Goal: Information Seeking & Learning: Learn about a topic

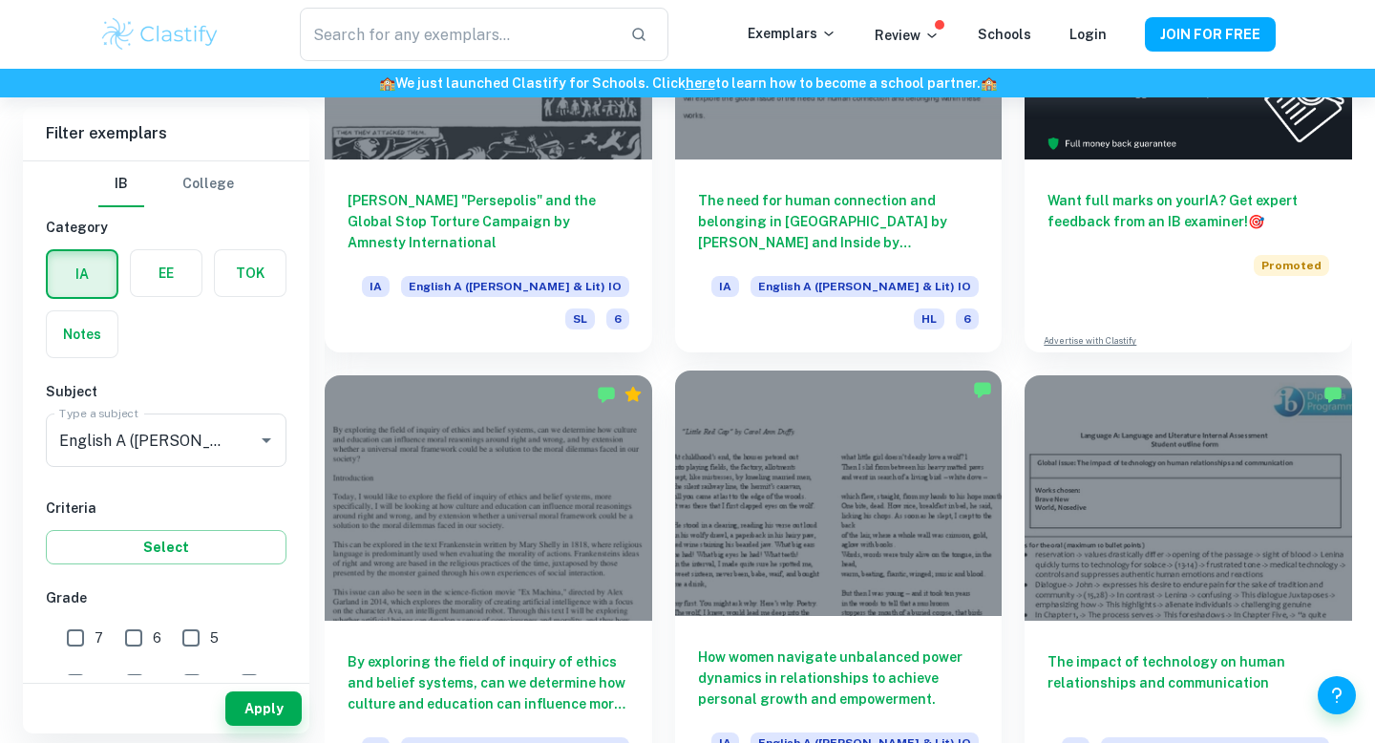
scroll to position [408, 0]
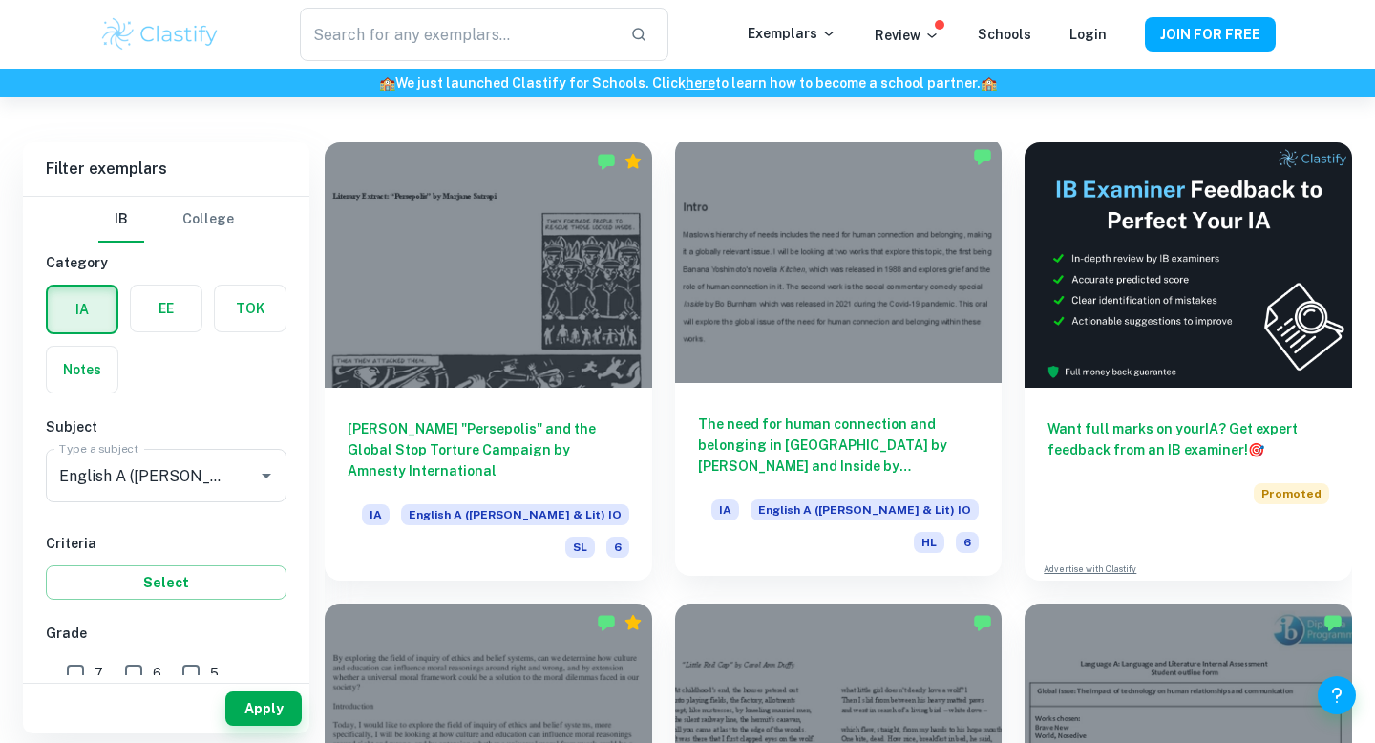
click at [795, 452] on h6 "The need for human connection and belonging in [GEOGRAPHIC_DATA] by [PERSON_NAM…" at bounding box center [839, 444] width 282 height 63
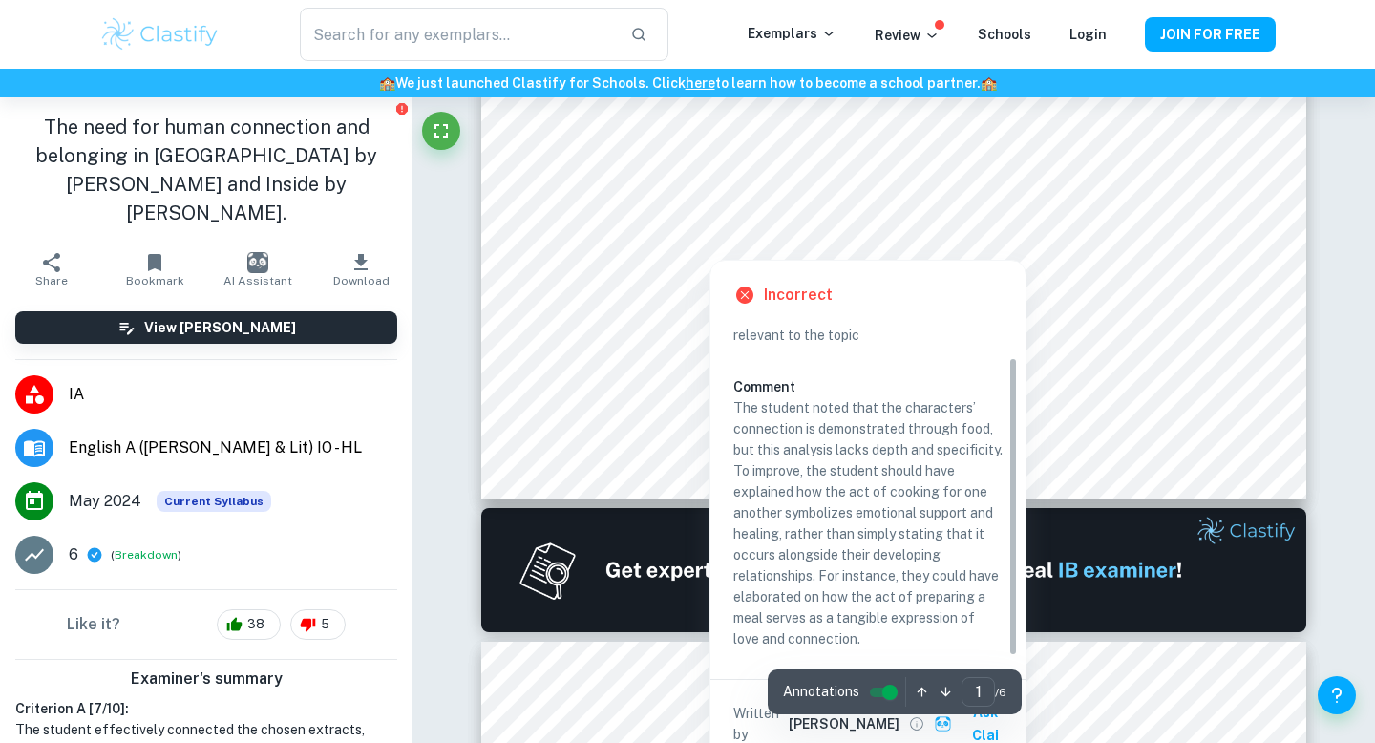
scroll to position [795, 0]
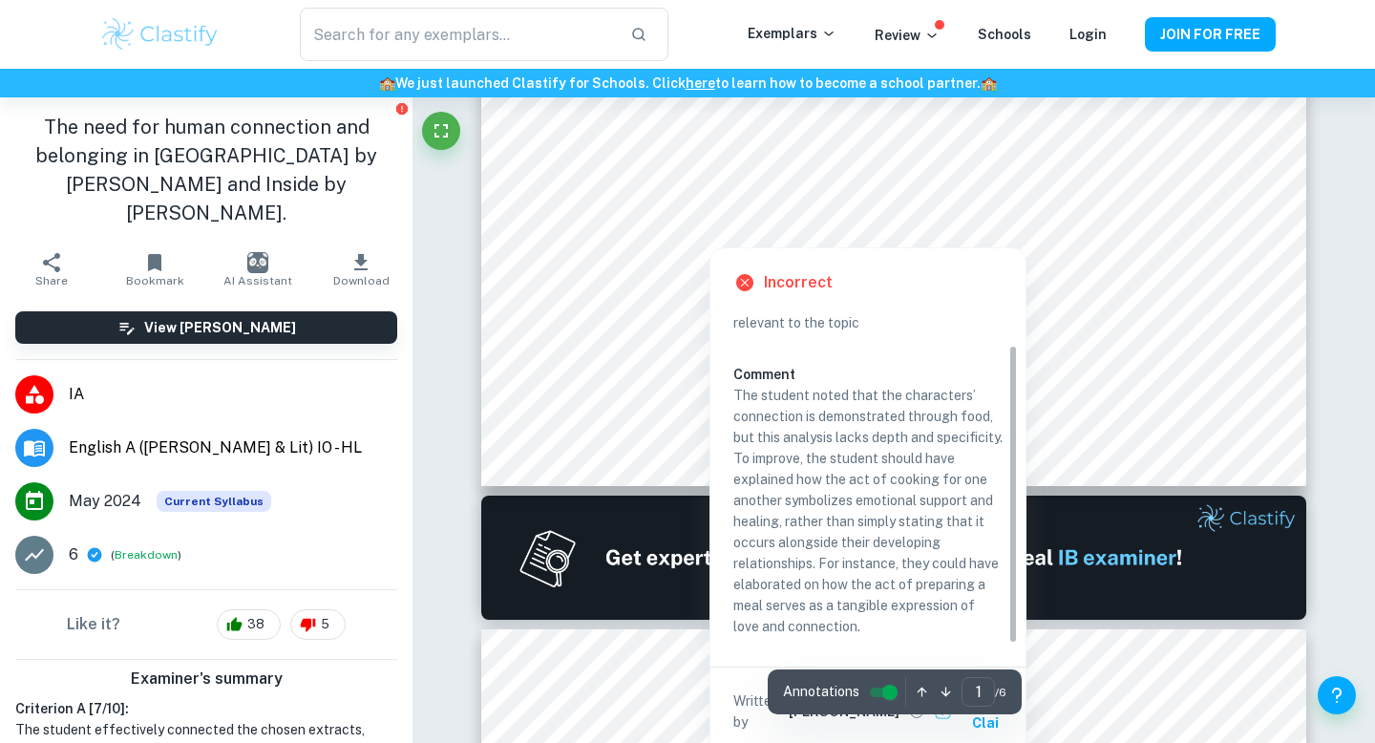
click at [657, 522] on img at bounding box center [893, 557] width 825 height 124
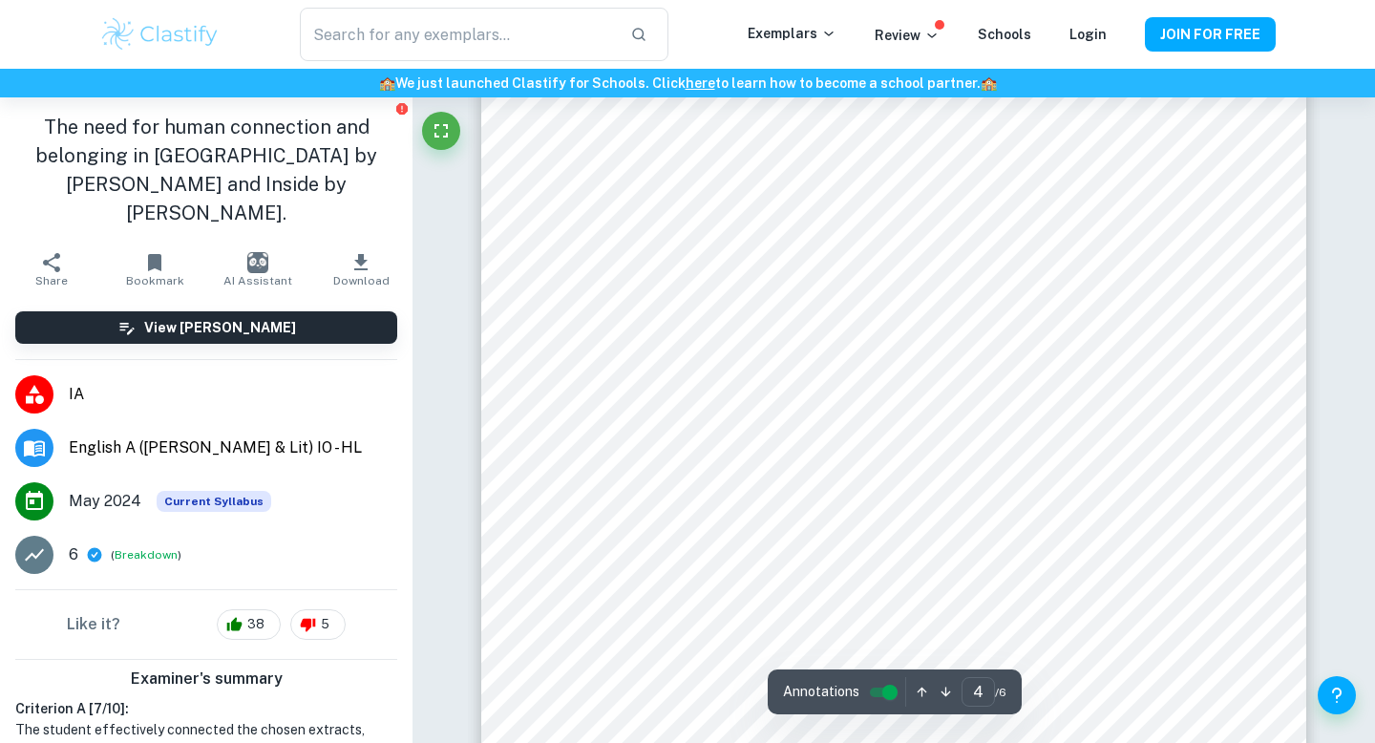
scroll to position [4378, 0]
type input "6"
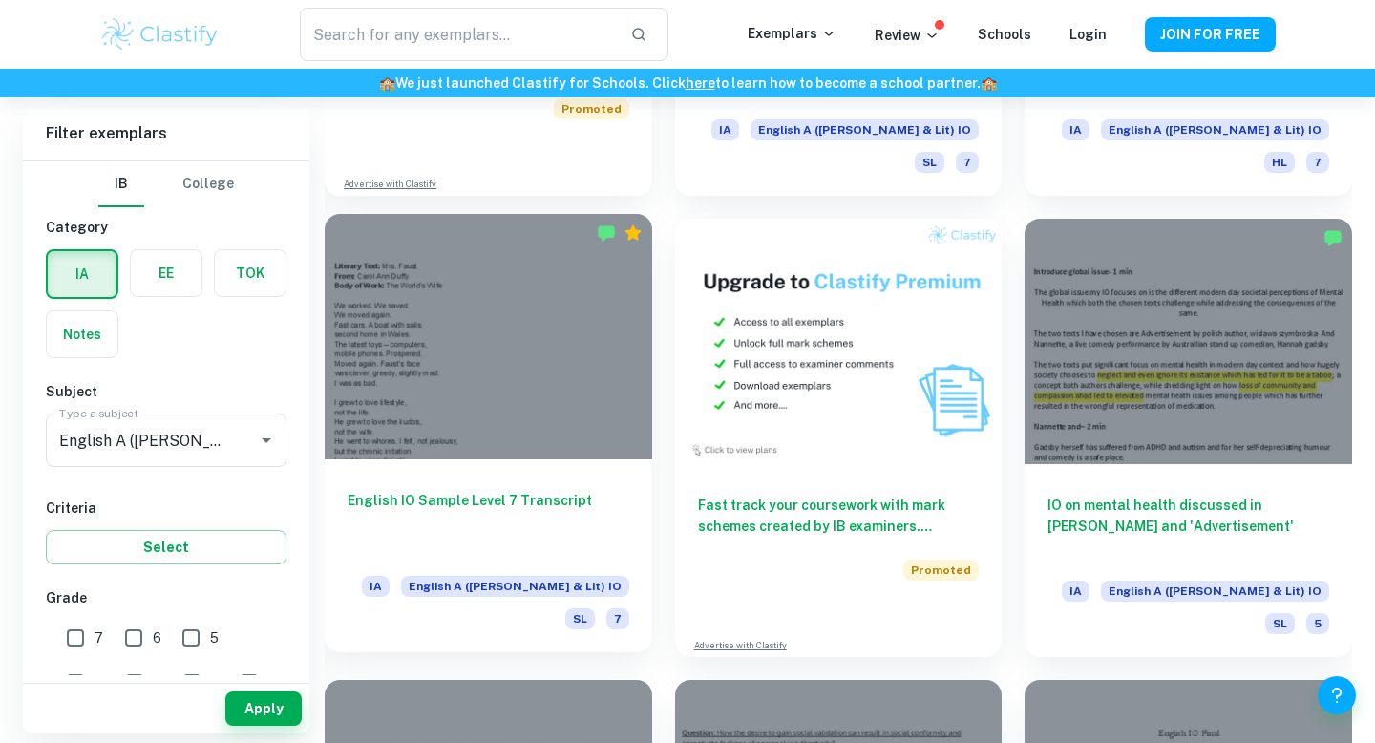
scroll to position [3558, 0]
click at [557, 491] on h6 "English IO Sample Level 7 Transcript" at bounding box center [488, 522] width 282 height 63
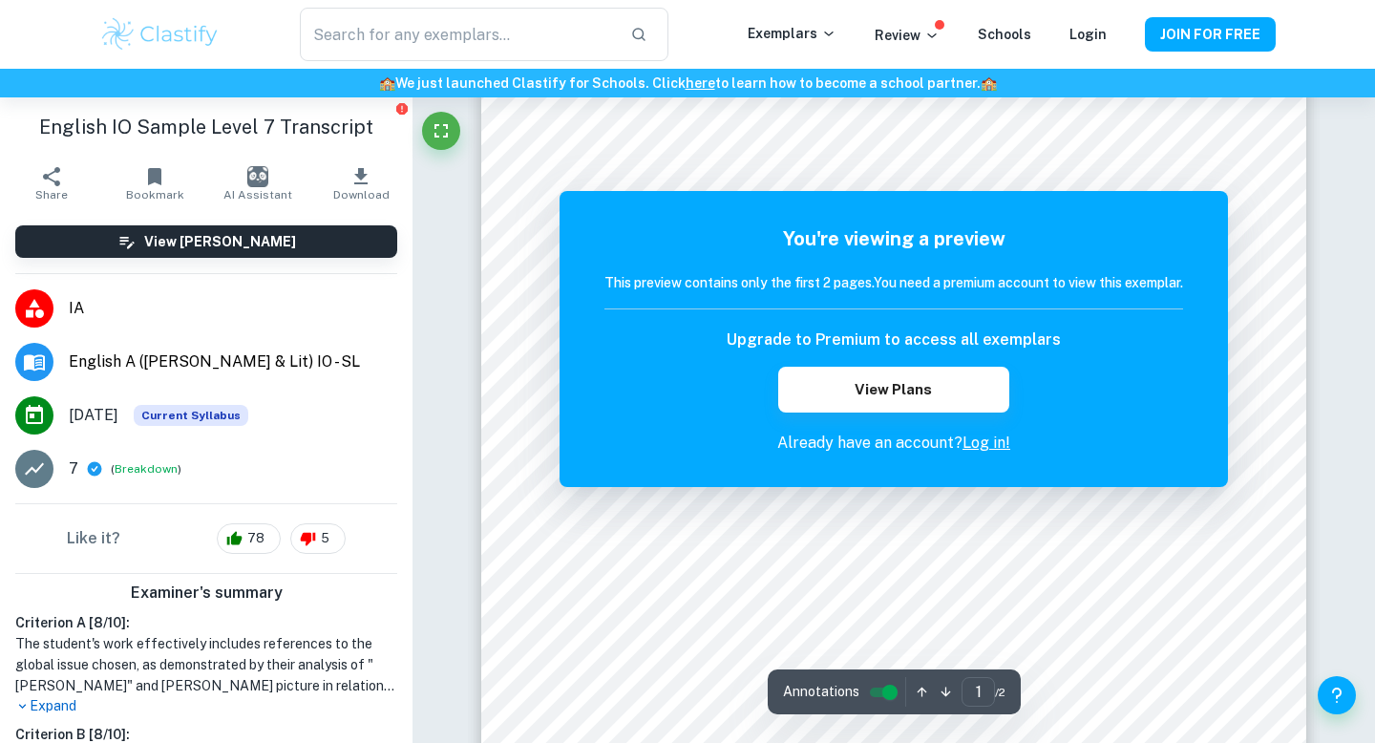
scroll to position [706, 0]
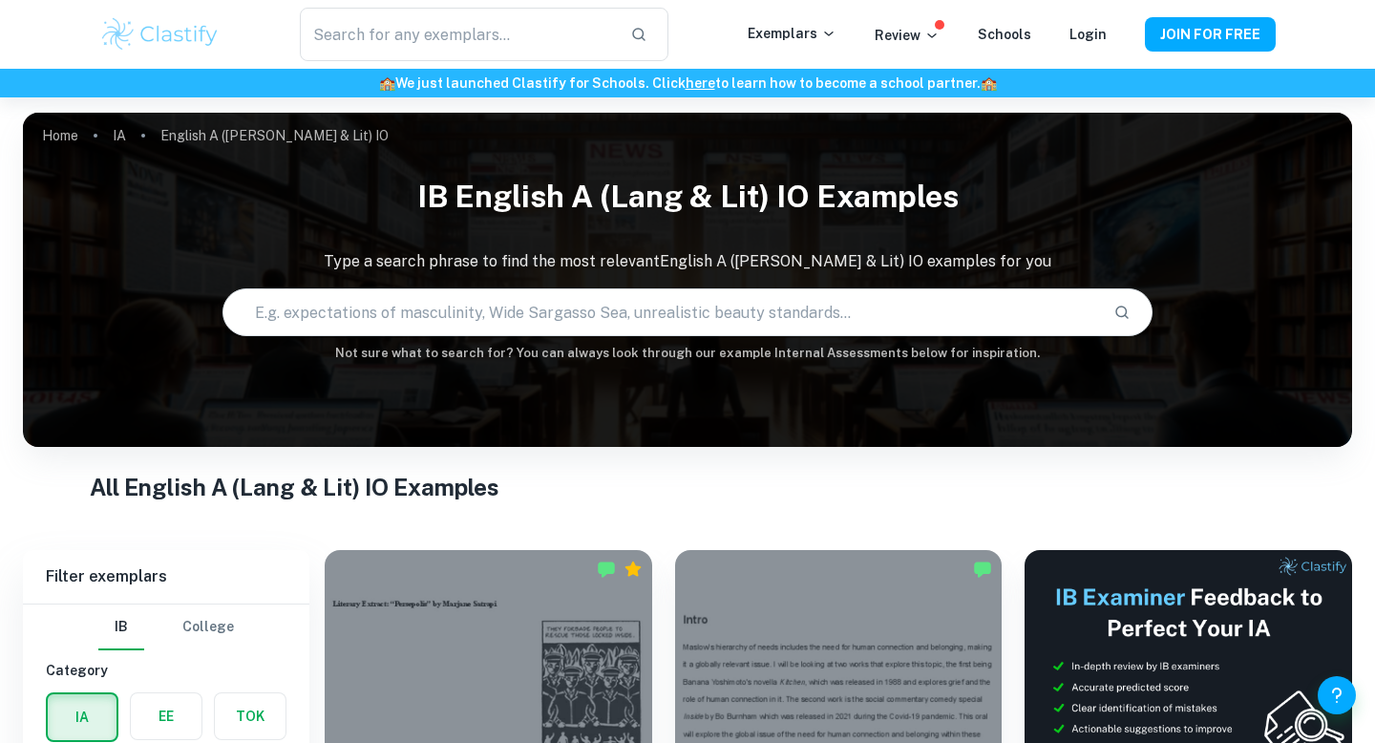
scroll to position [97, 0]
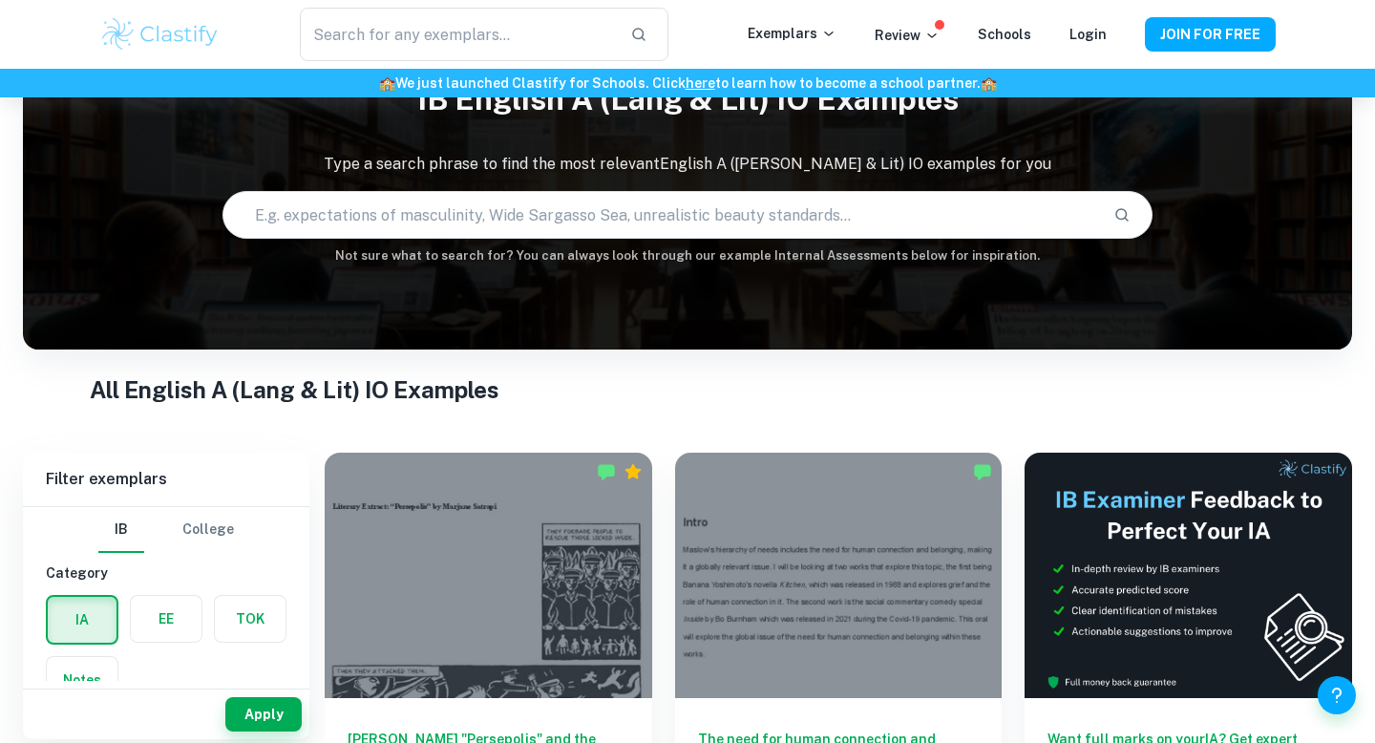
click at [734, 208] on input "text" at bounding box center [660, 214] width 874 height 53
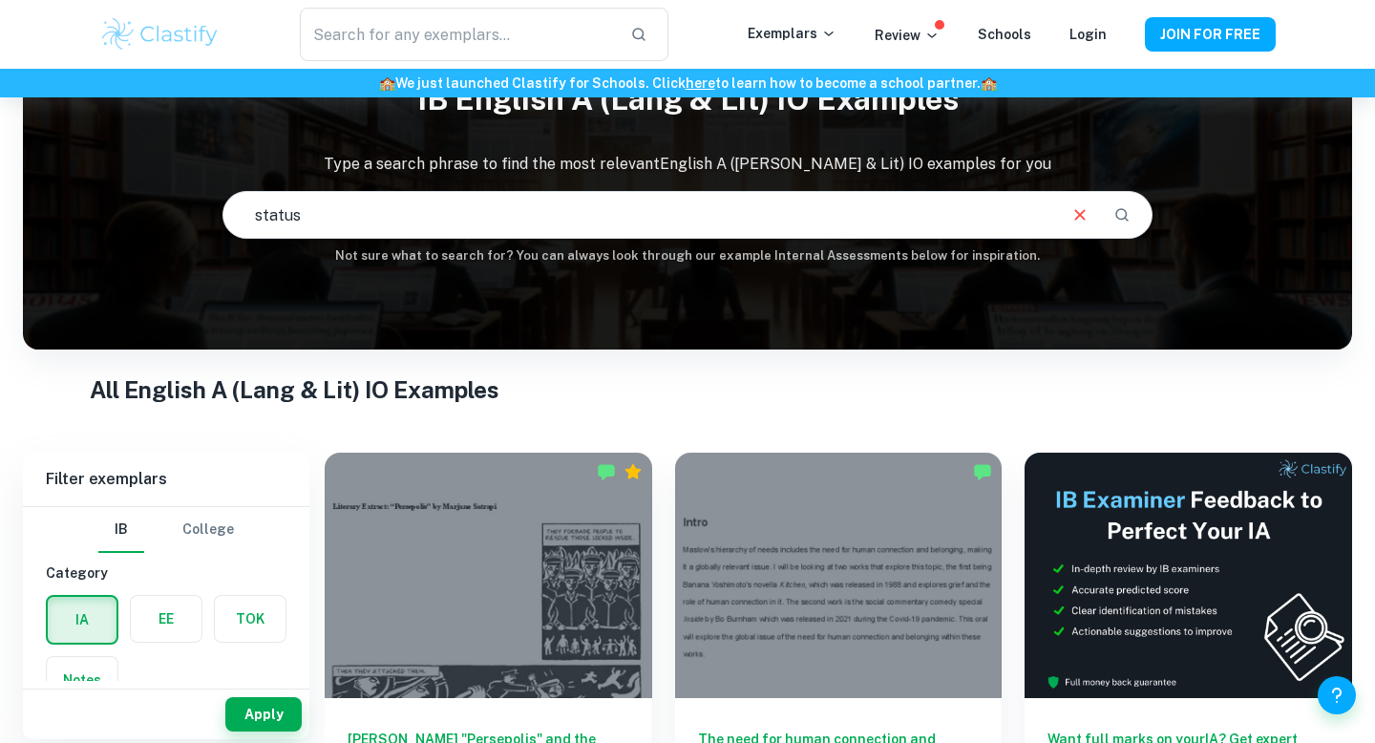
type input "status"
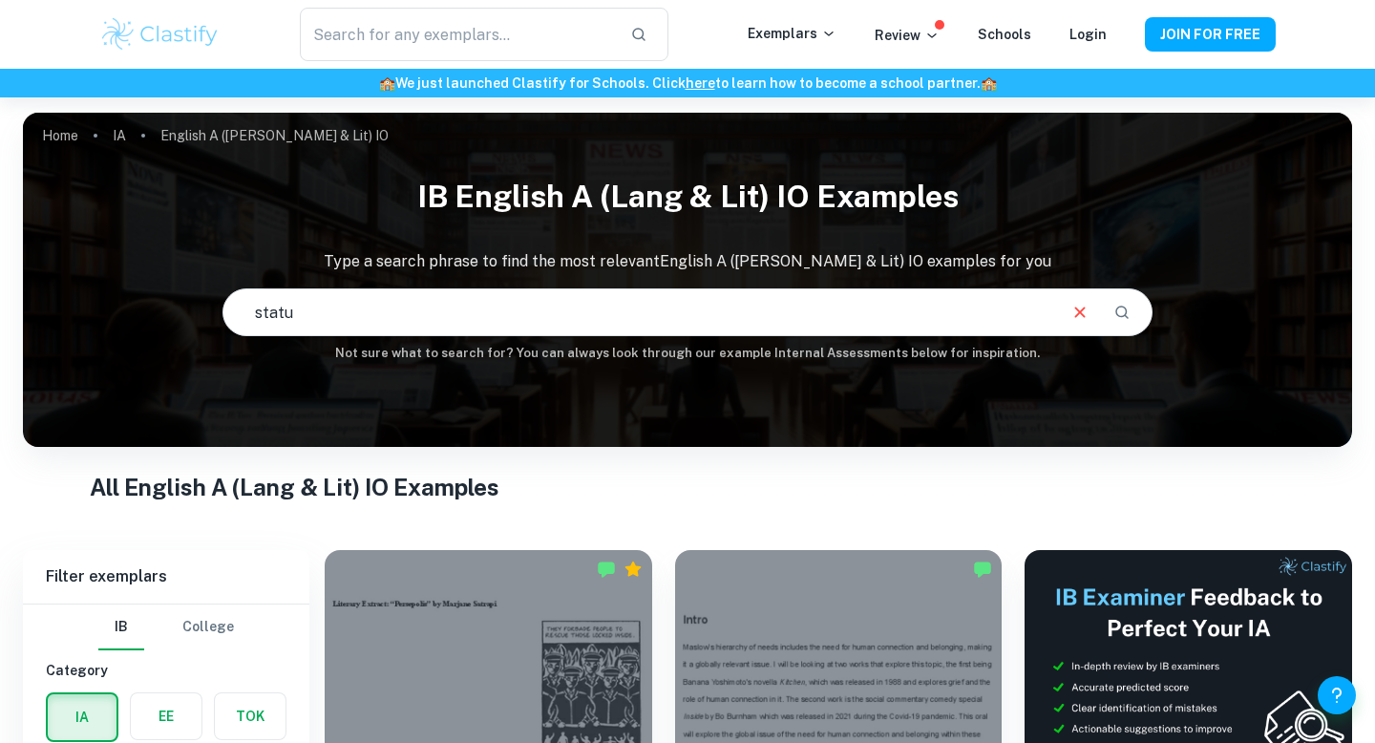
type input "statu"
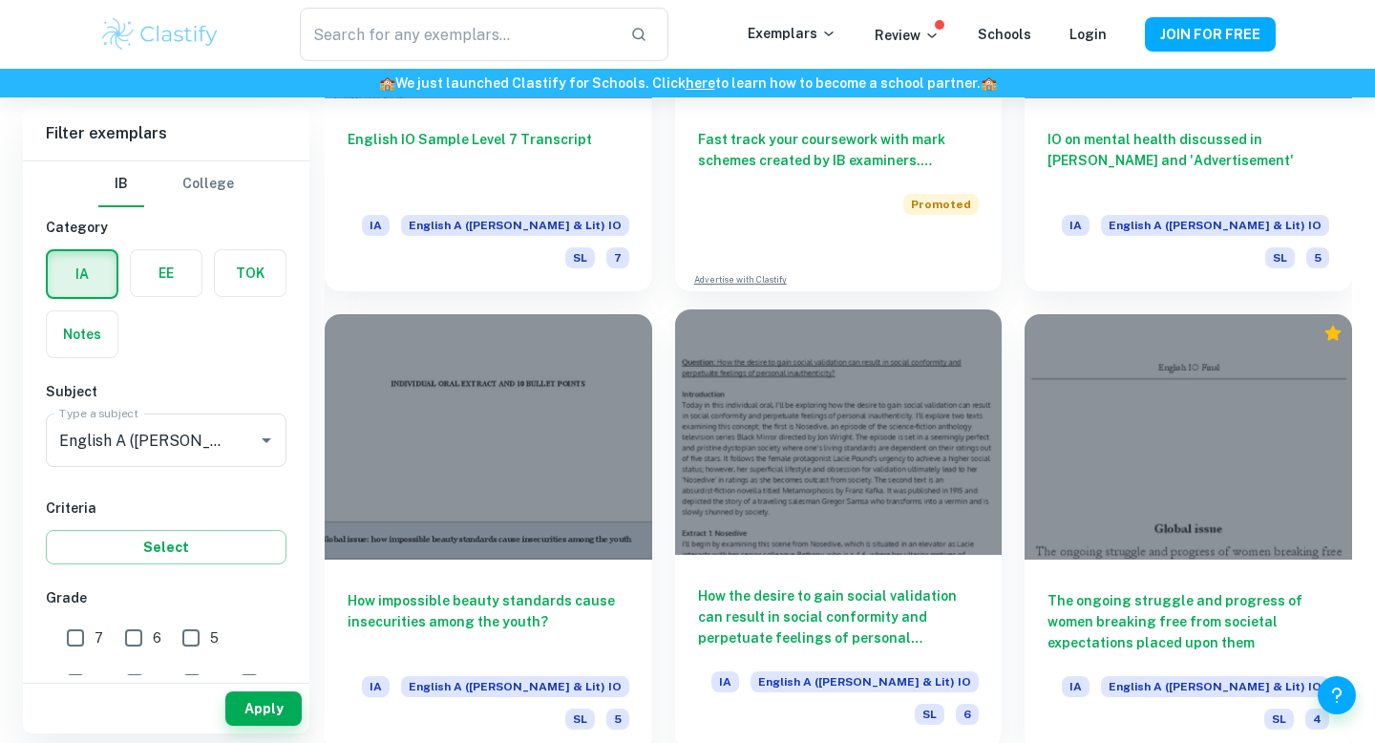
scroll to position [3927, 0]
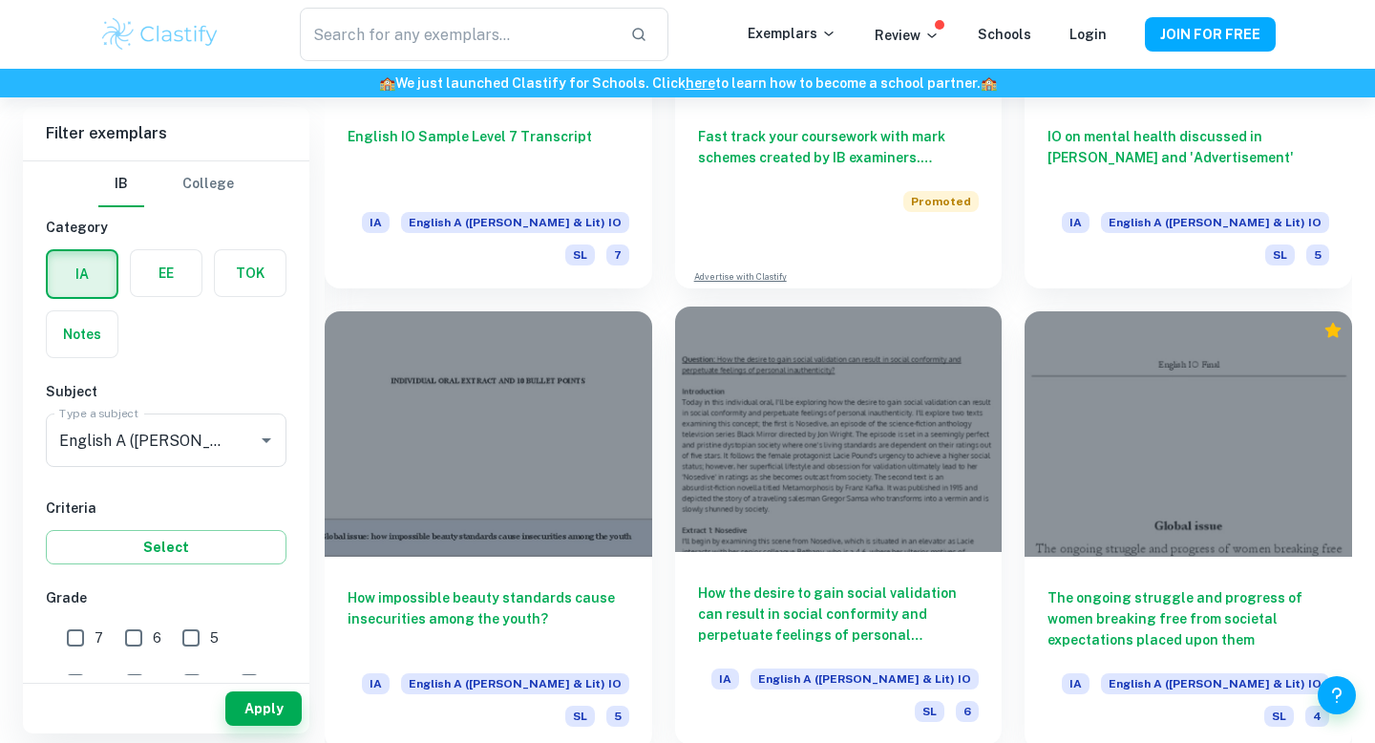
click at [882, 582] on h6 "How the desire to gain social validation can result in social conformity and pe…" at bounding box center [839, 613] width 282 height 63
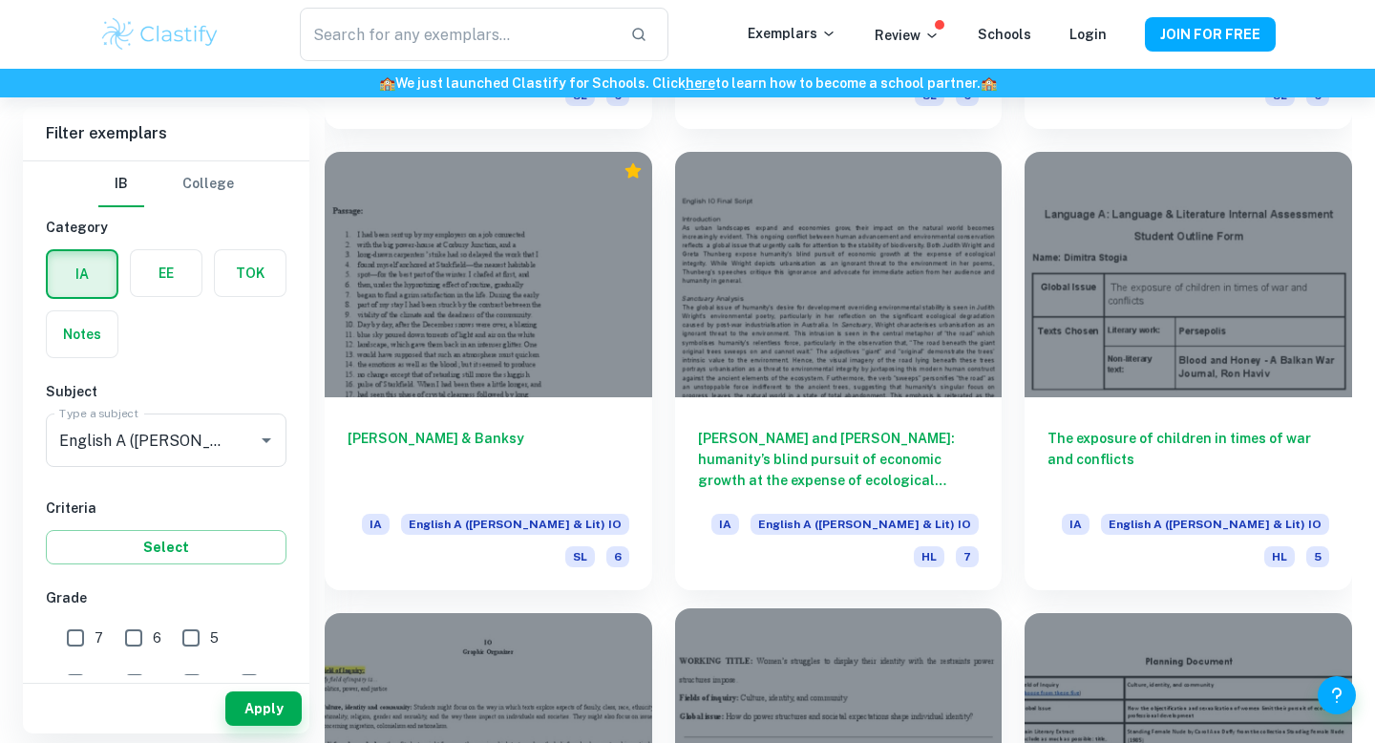
scroll to position [7014, 0]
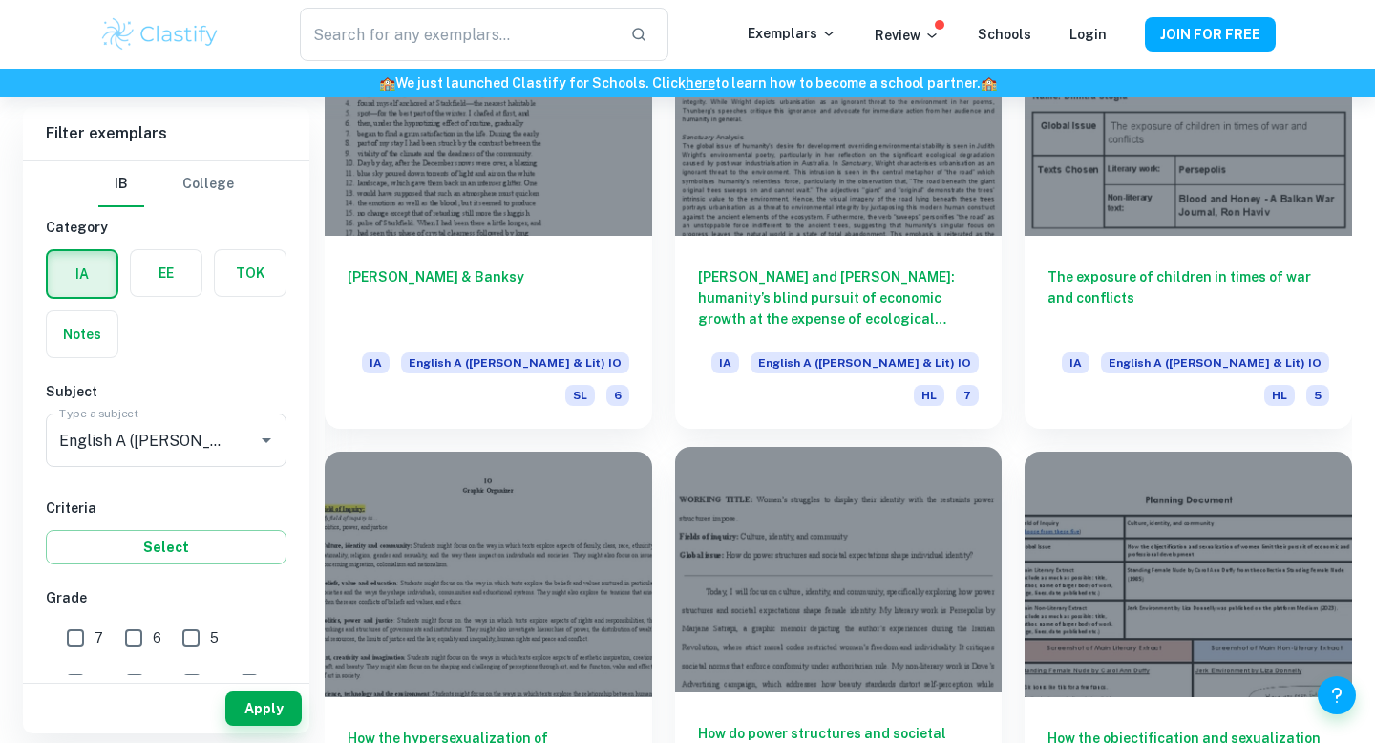
click at [799, 723] on h6 "How do power structures and societal expectations shape individual identity?" at bounding box center [839, 754] width 282 height 63
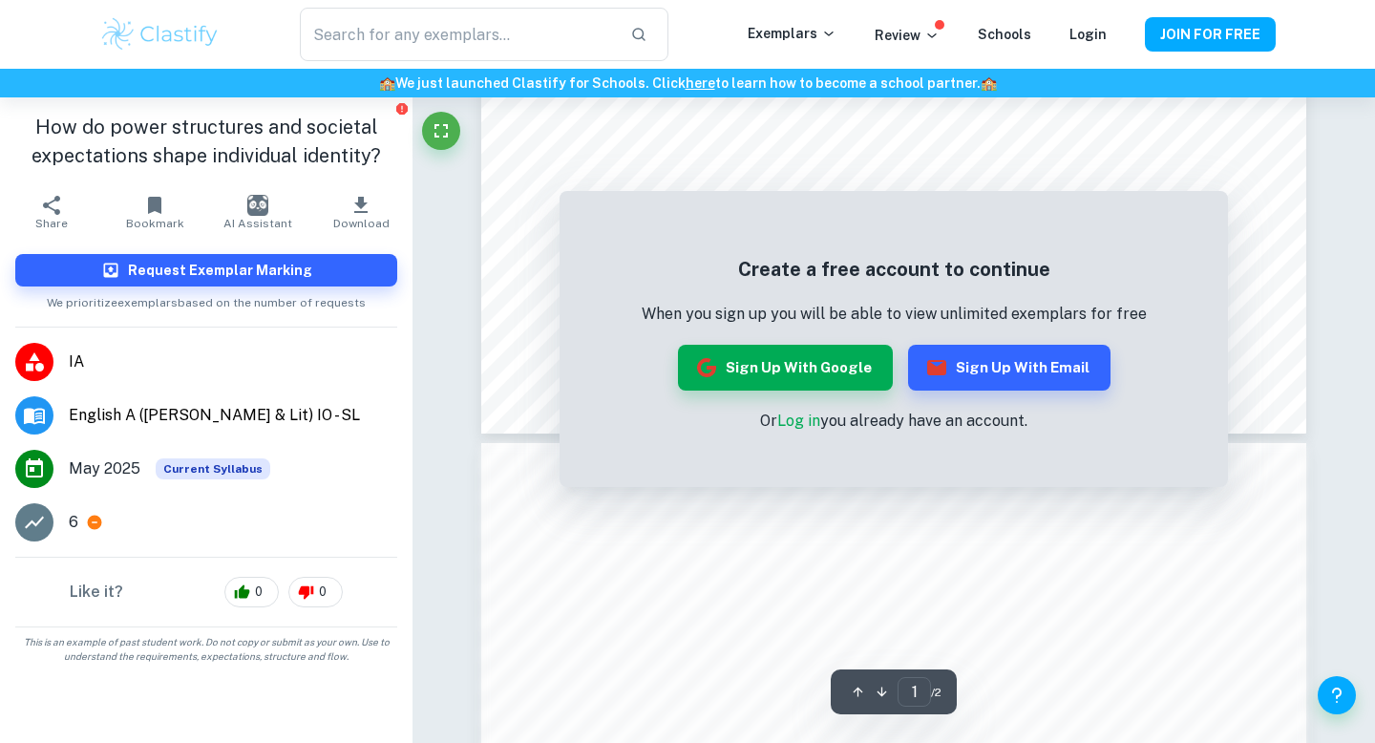
scroll to position [765, 0]
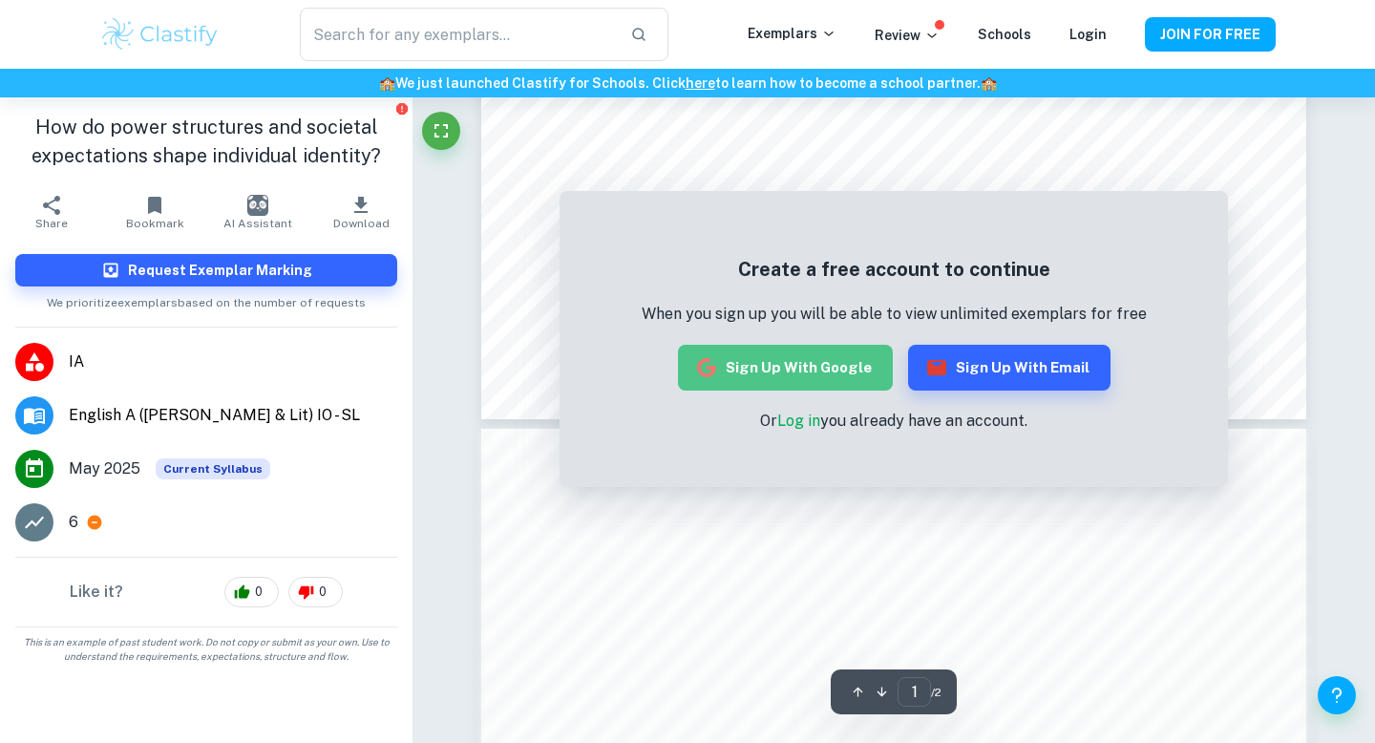
click at [802, 389] on button "Sign up with Google" at bounding box center [785, 368] width 215 height 46
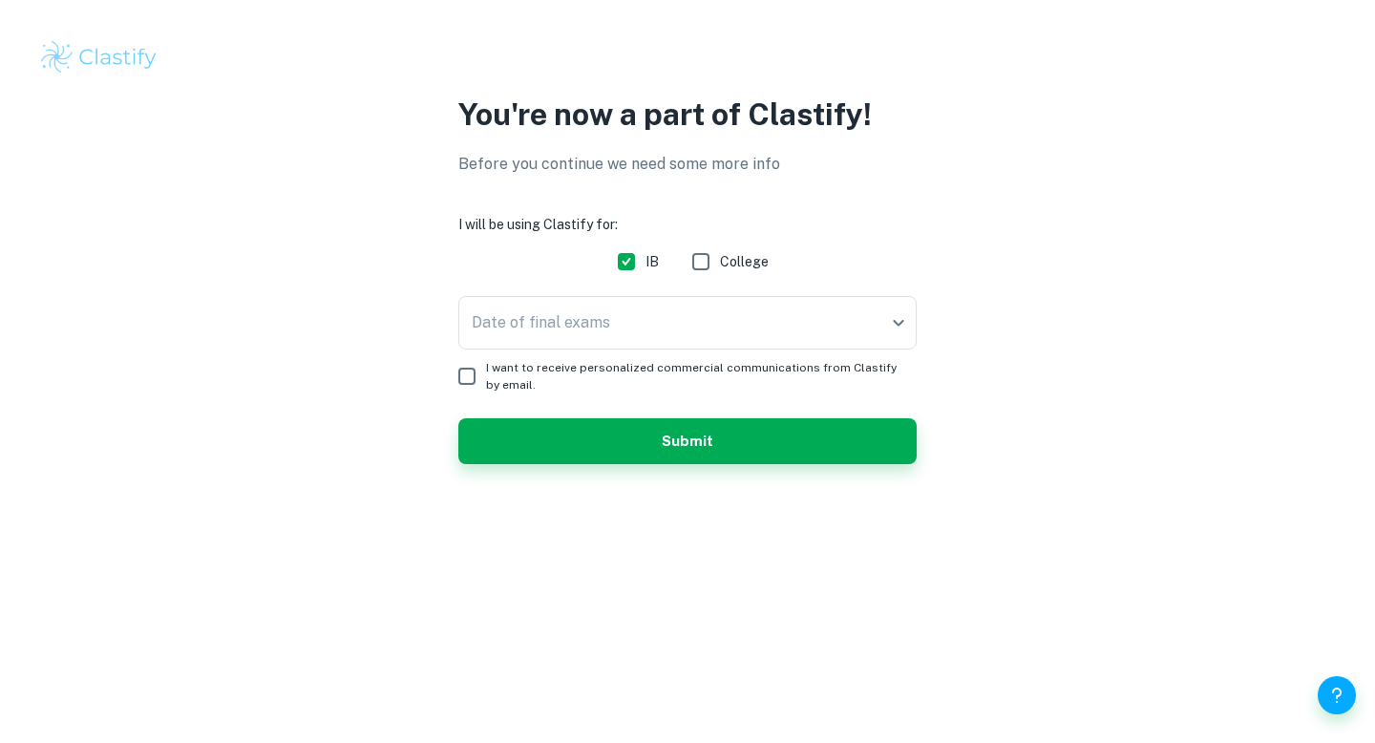
checkbox input "true"
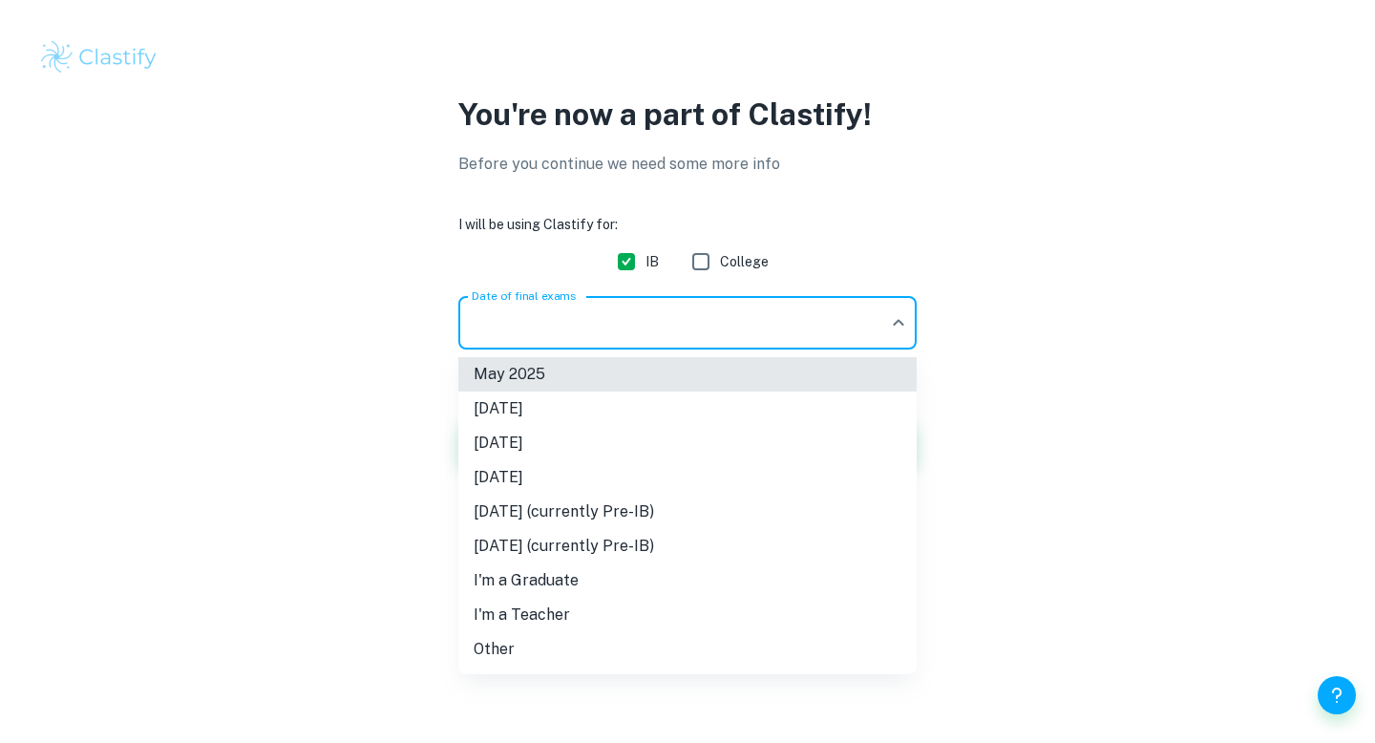
click at [715, 332] on body "We value your privacy We use cookies to enhance your browsing experience, serve…" at bounding box center [687, 371] width 1375 height 743
click at [693, 315] on div at bounding box center [687, 371] width 1375 height 743
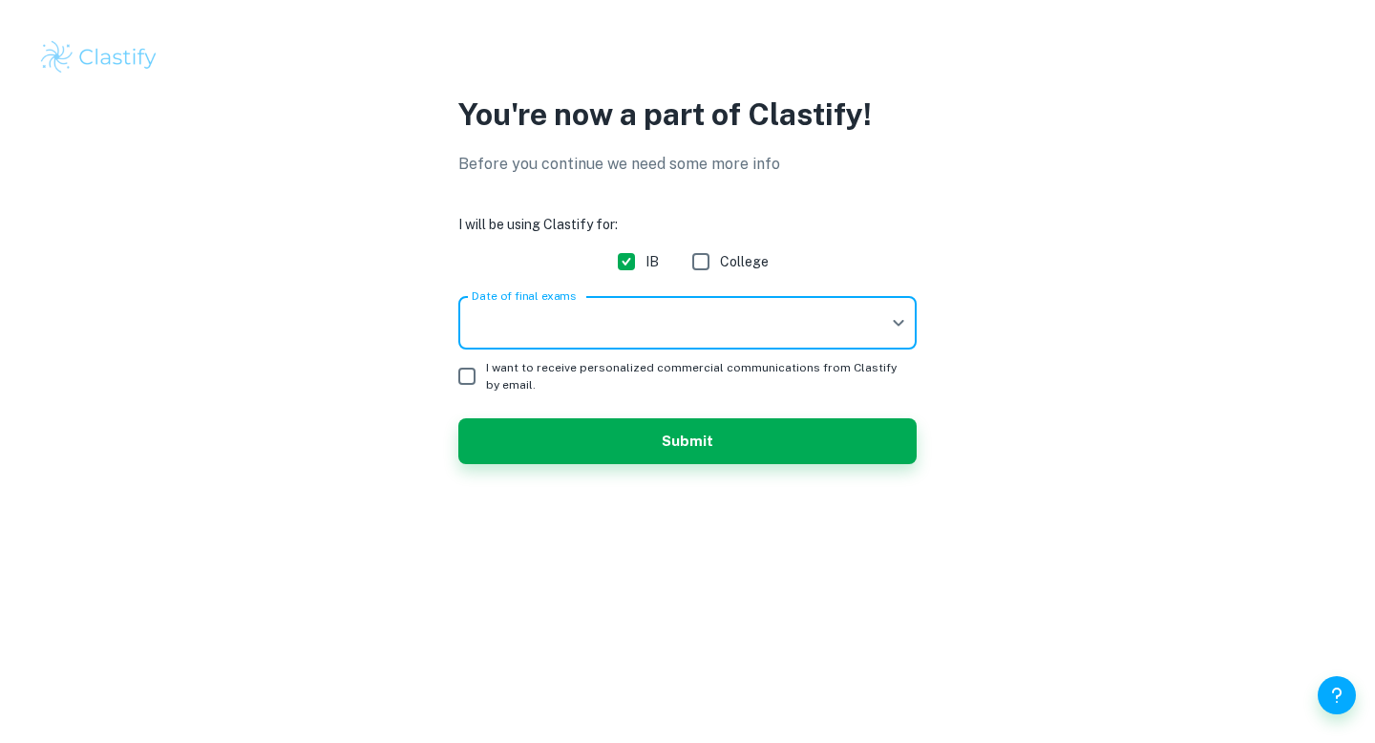
click at [668, 316] on body "We value your privacy We use cookies to enhance your browsing experience, serve…" at bounding box center [687, 371] width 1375 height 743
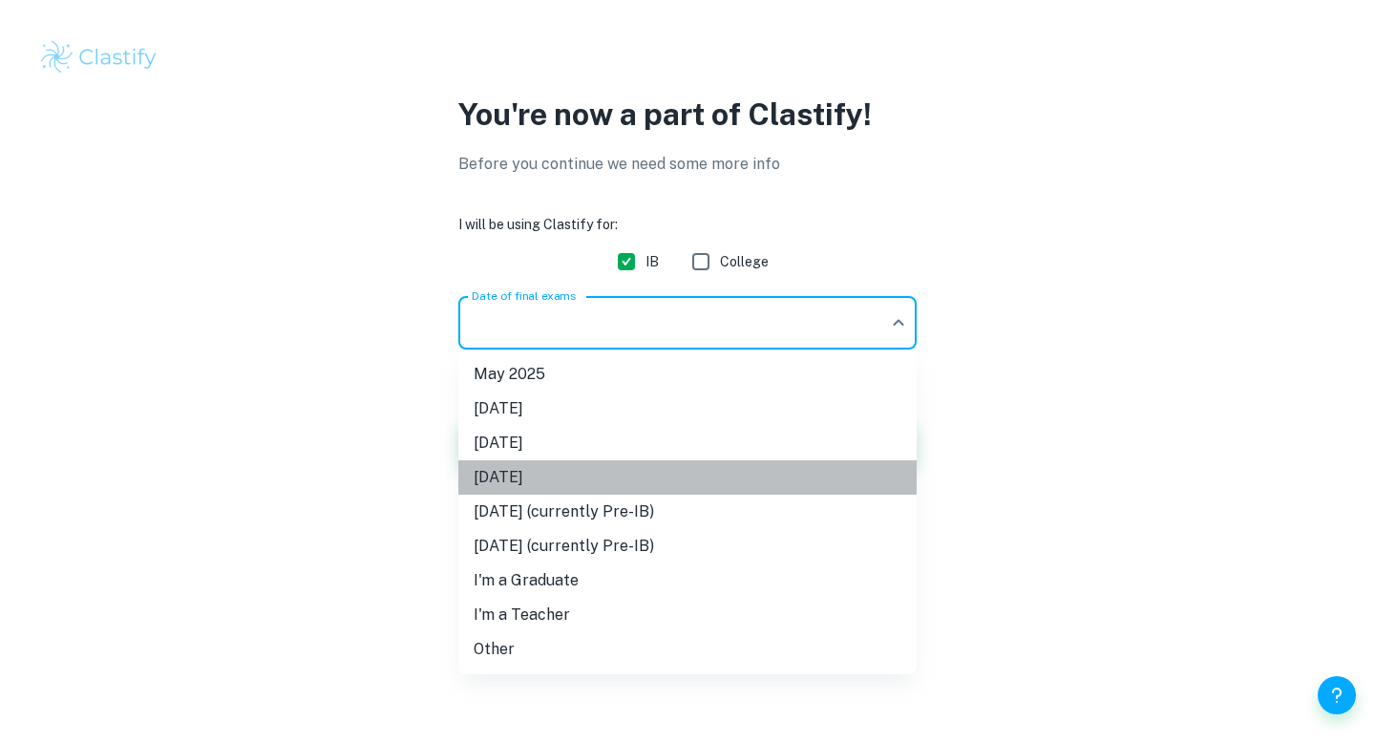
click at [626, 475] on li "November 2026" at bounding box center [687, 477] width 458 height 34
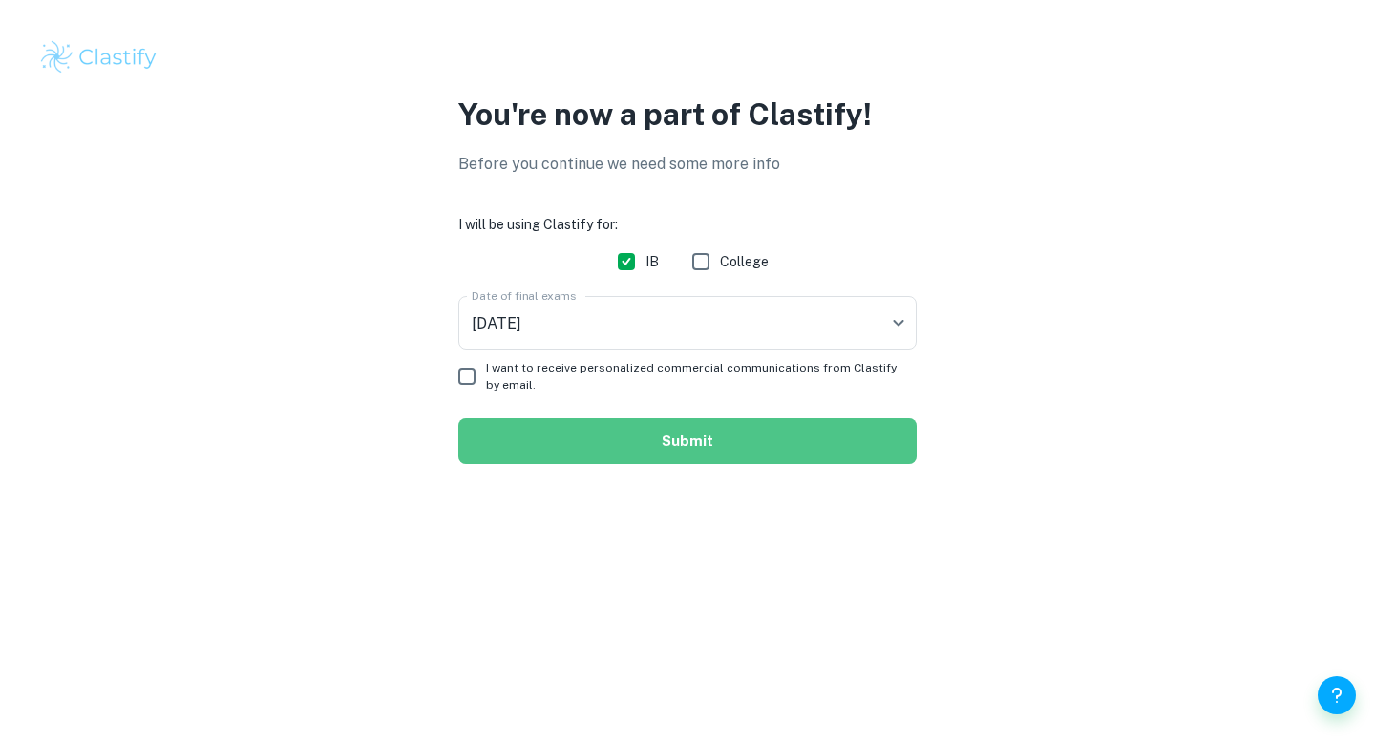
click at [613, 420] on button "Submit" at bounding box center [687, 441] width 458 height 46
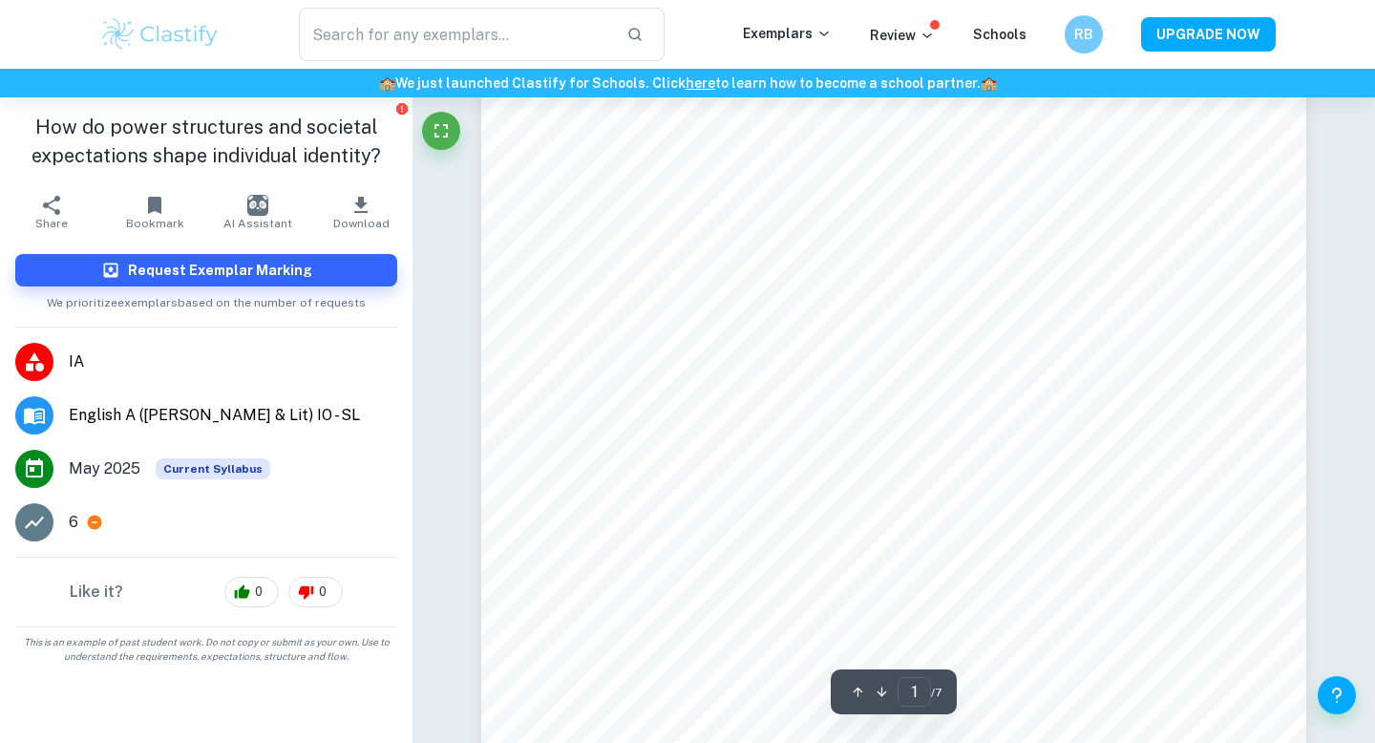
scroll to position [71, 0]
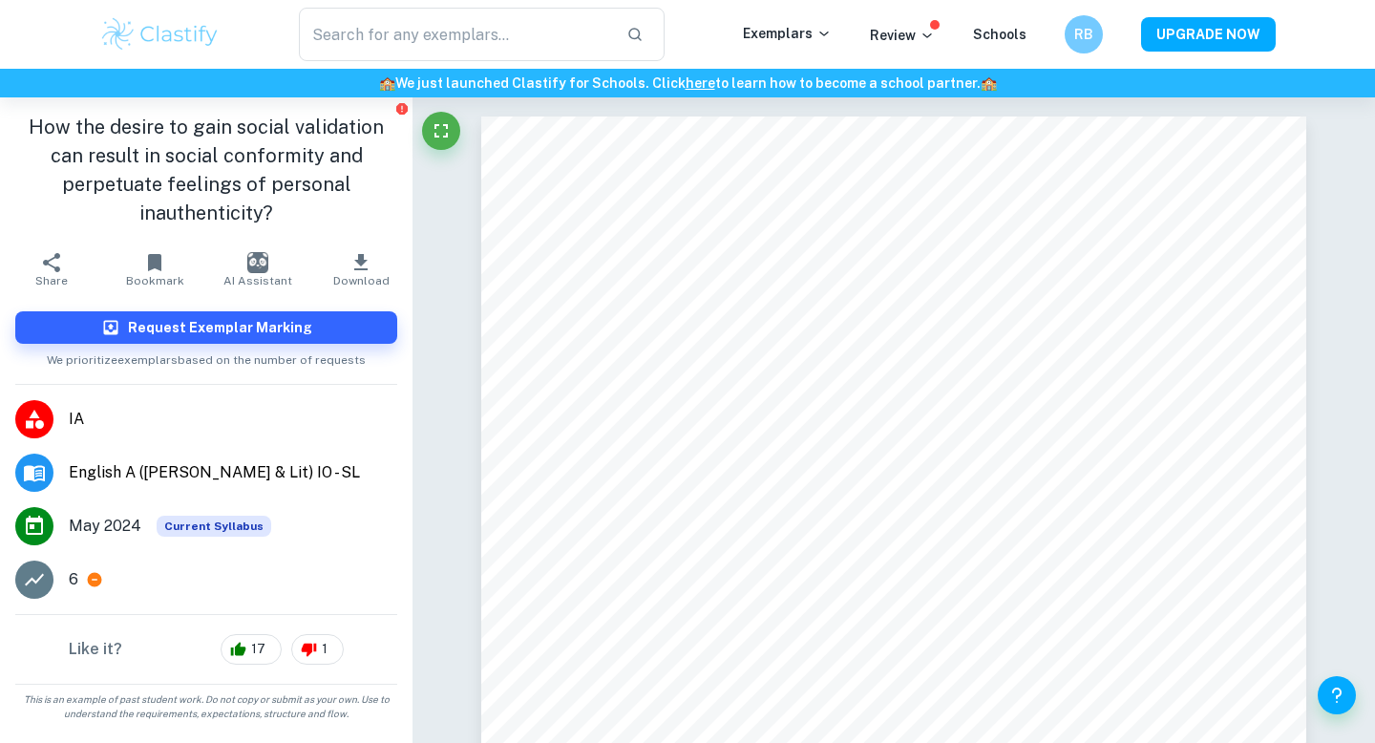
click at [148, 32] on img at bounding box center [159, 34] width 121 height 38
click at [185, 461] on span "English A ([PERSON_NAME] & Lit) IO - SL" at bounding box center [233, 472] width 328 height 23
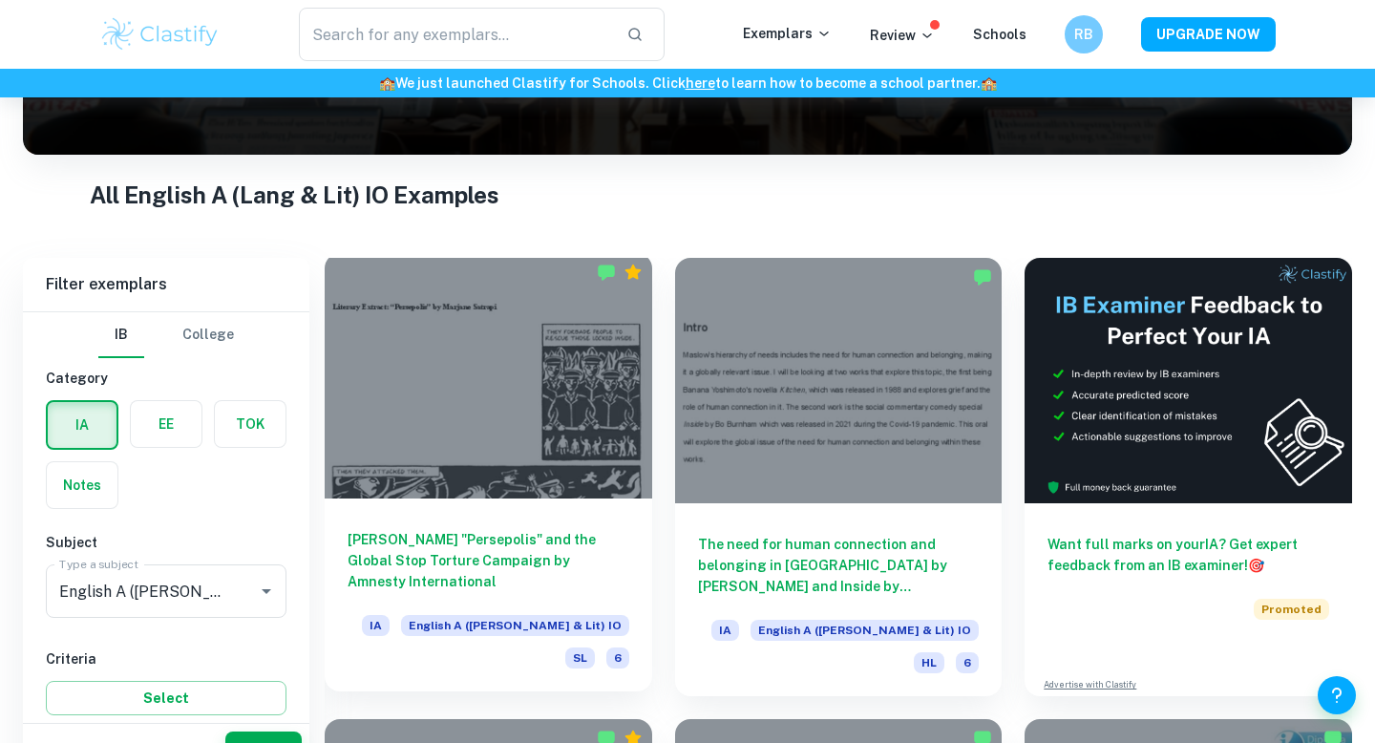
scroll to position [472, 0]
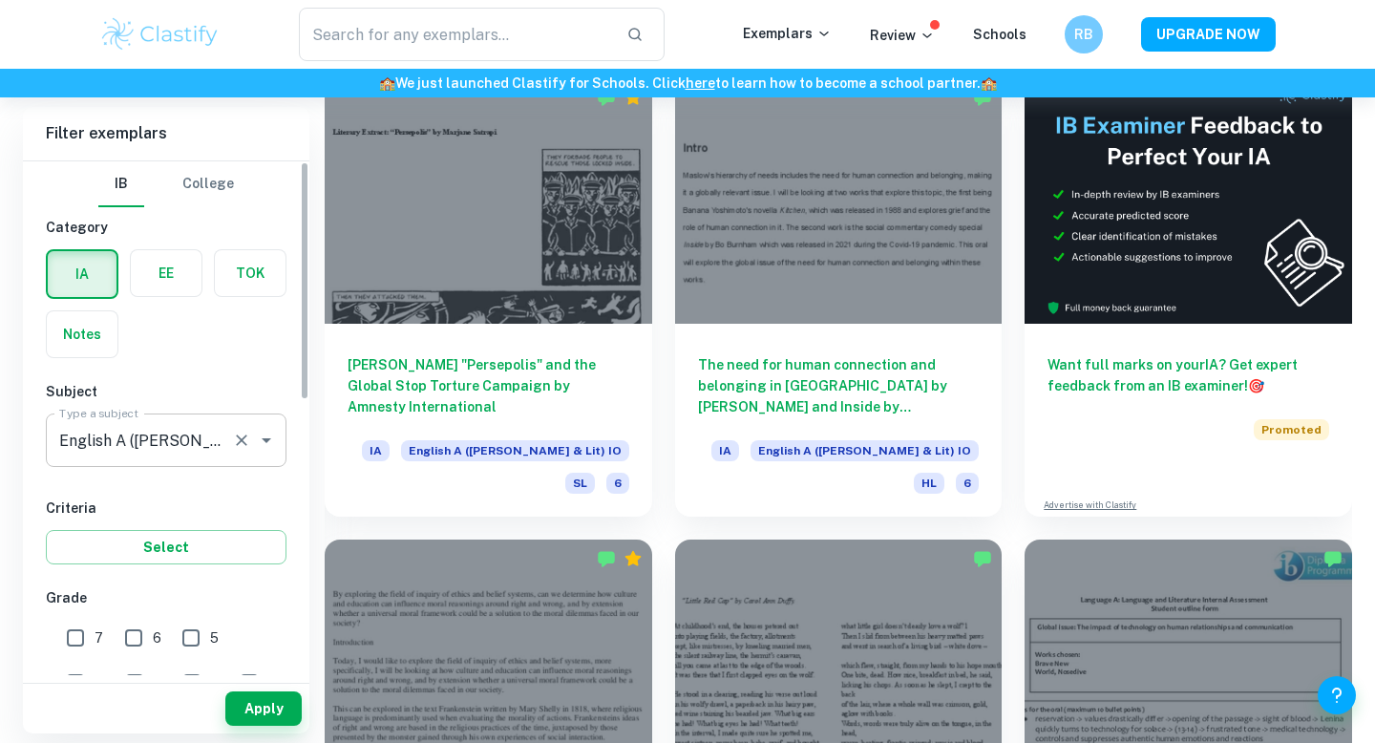
click at [280, 416] on div "English A (Lang & Lit) IO Type a subject" at bounding box center [166, 439] width 241 height 53
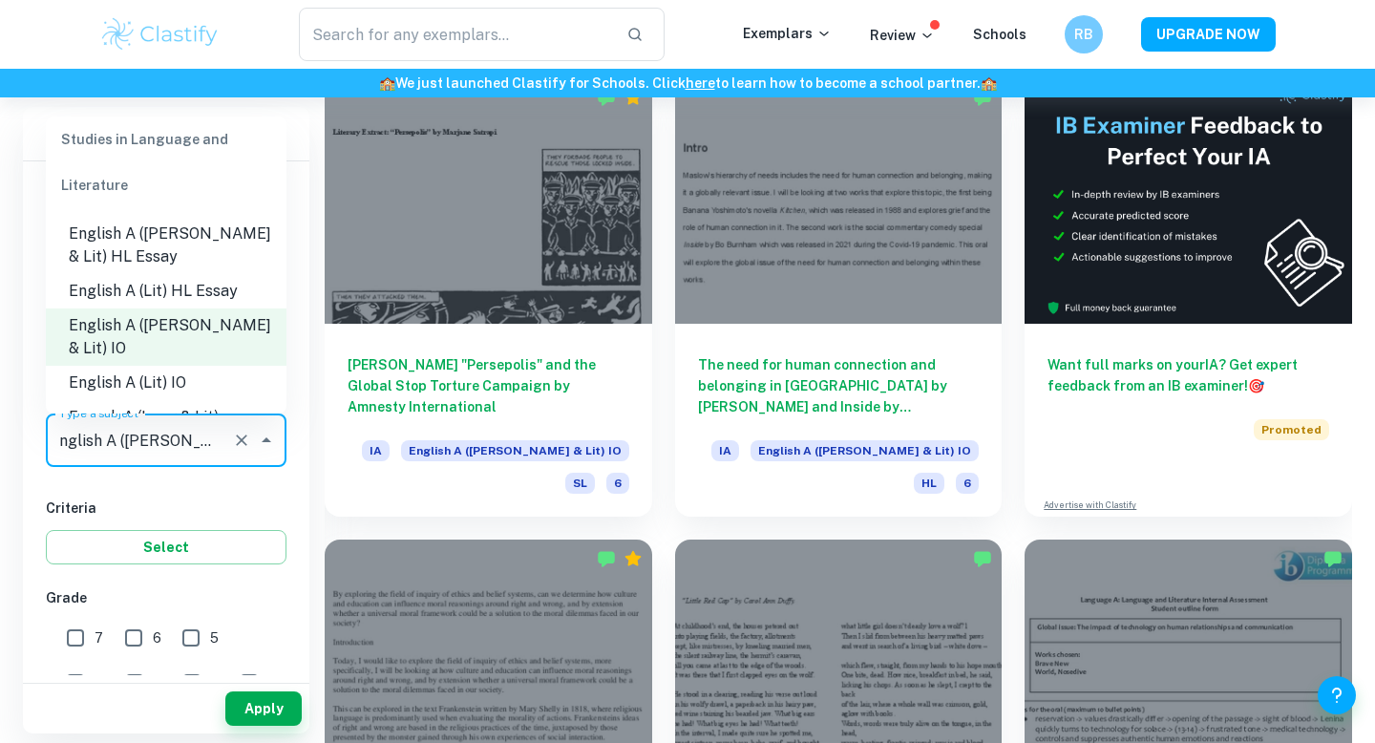
scroll to position [211, 0]
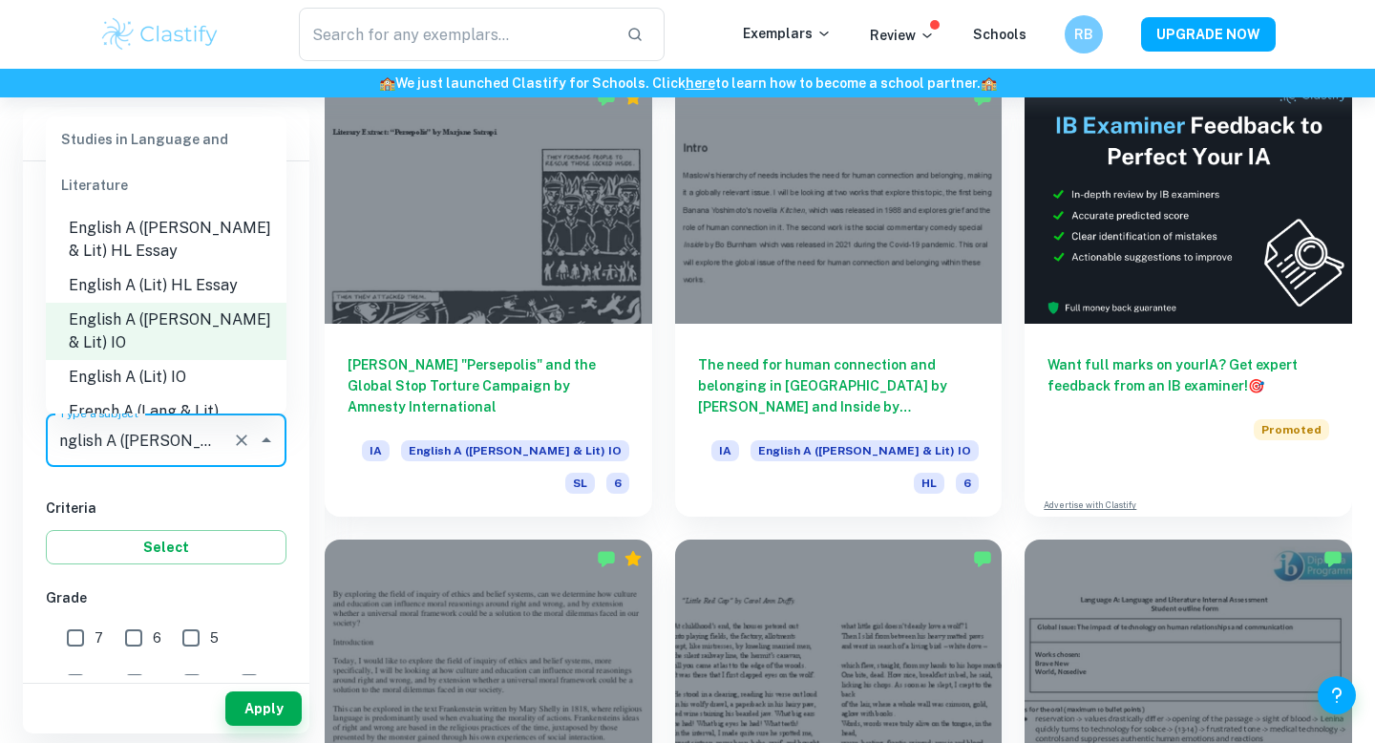
click at [172, 360] on li "English A (Lit) IO" at bounding box center [166, 377] width 241 height 34
type input "English A (Lit) IO"
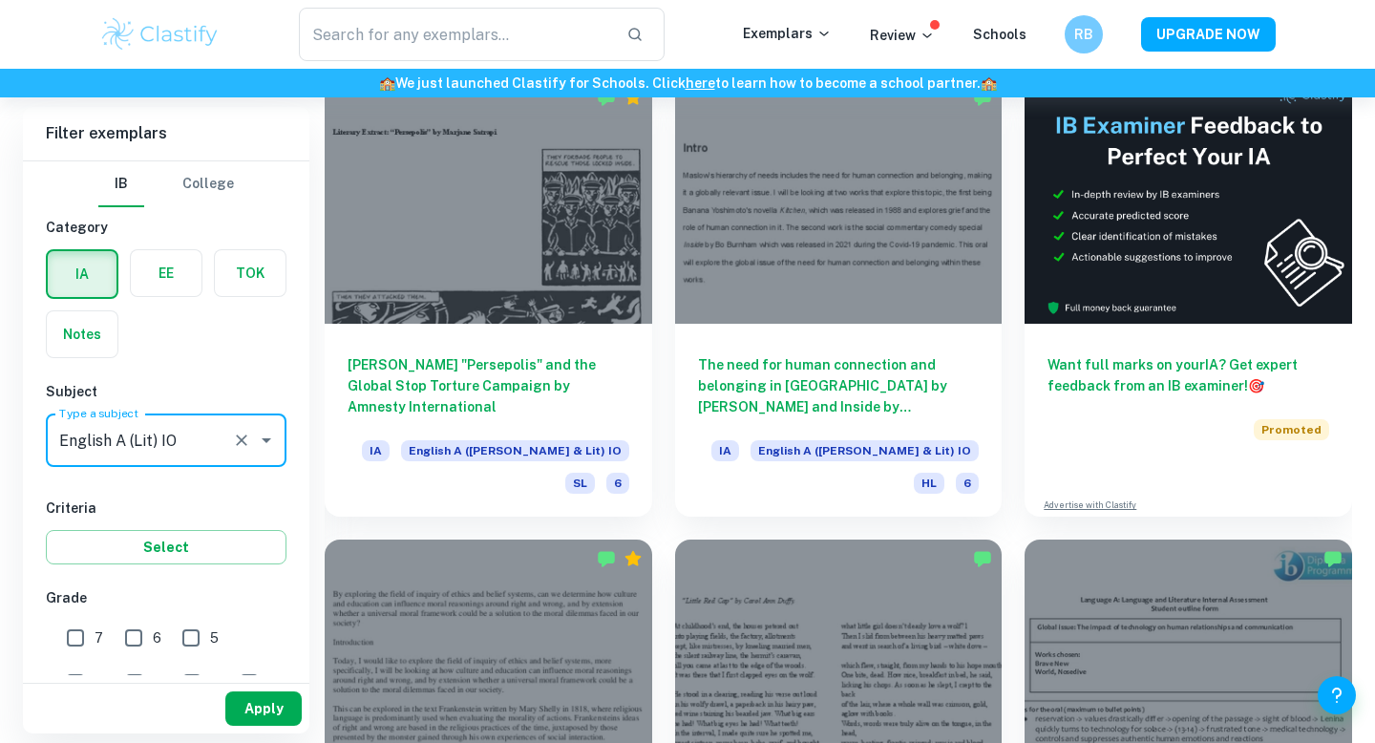
click at [280, 721] on button "Apply" at bounding box center [263, 708] width 76 height 34
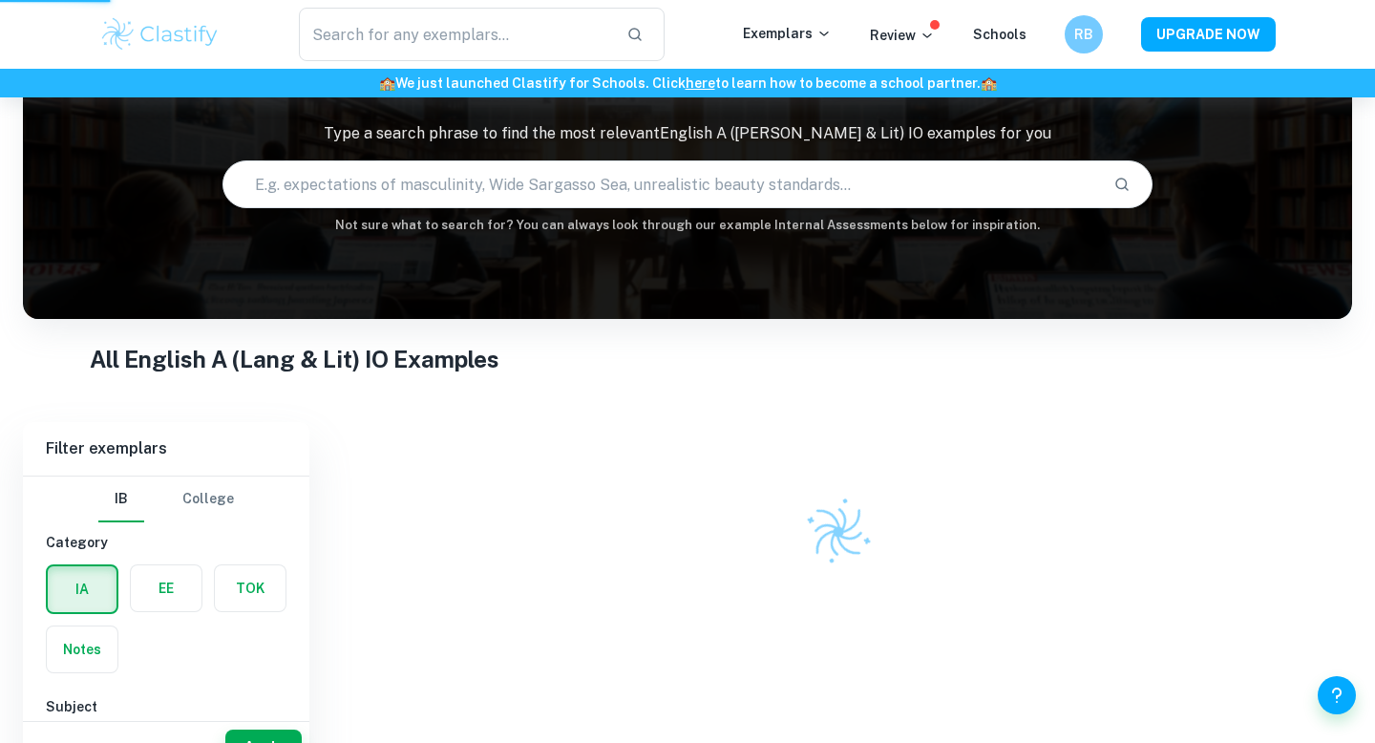
scroll to position [97, 0]
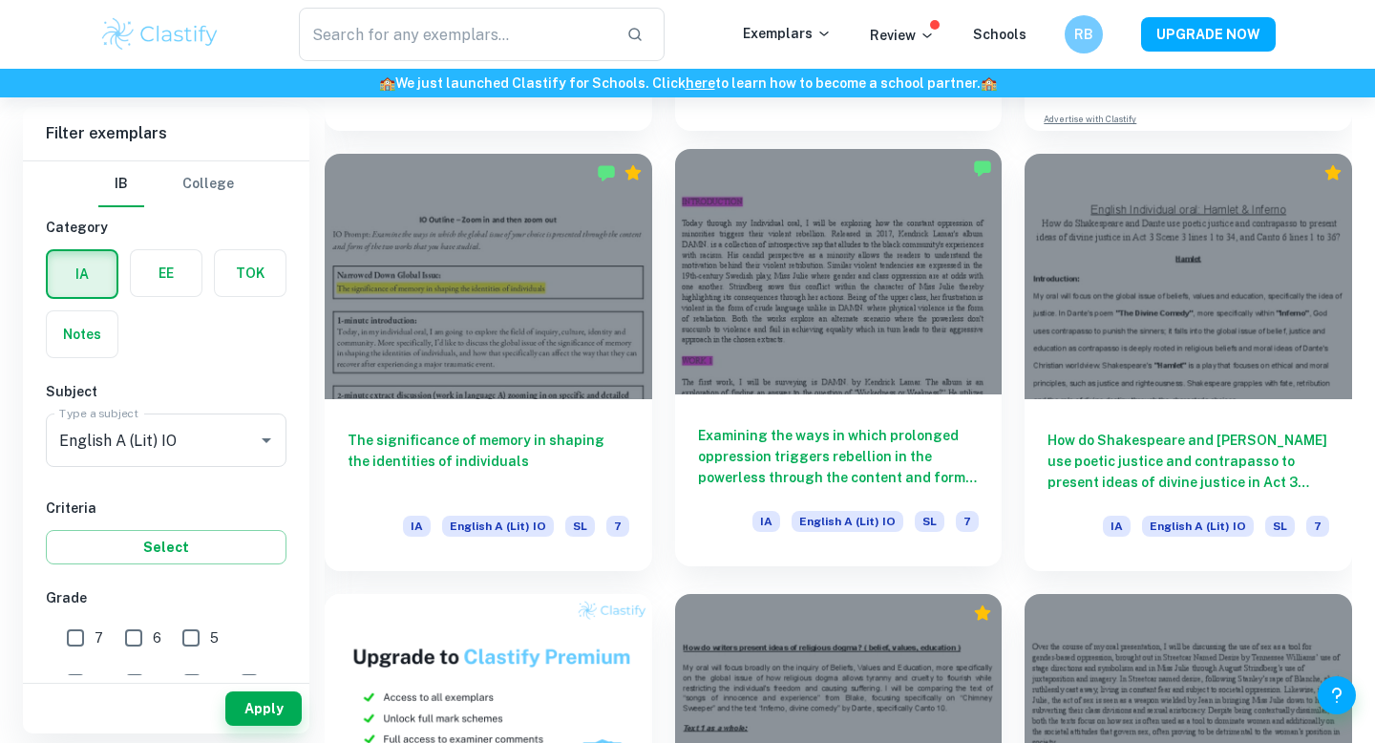
scroll to position [804, 0]
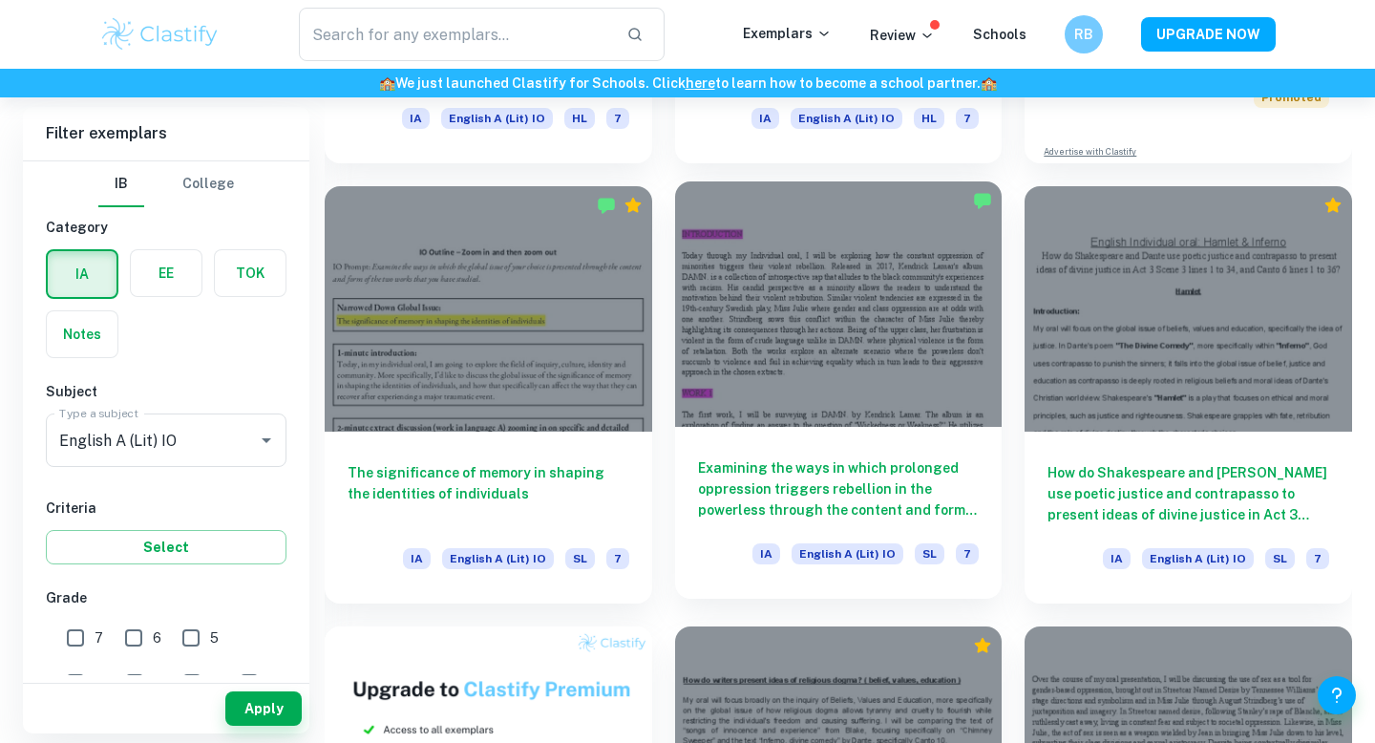
click at [898, 495] on h6 "Examining the ways in which prolonged oppression triggers rebellion in the powe…" at bounding box center [839, 488] width 282 height 63
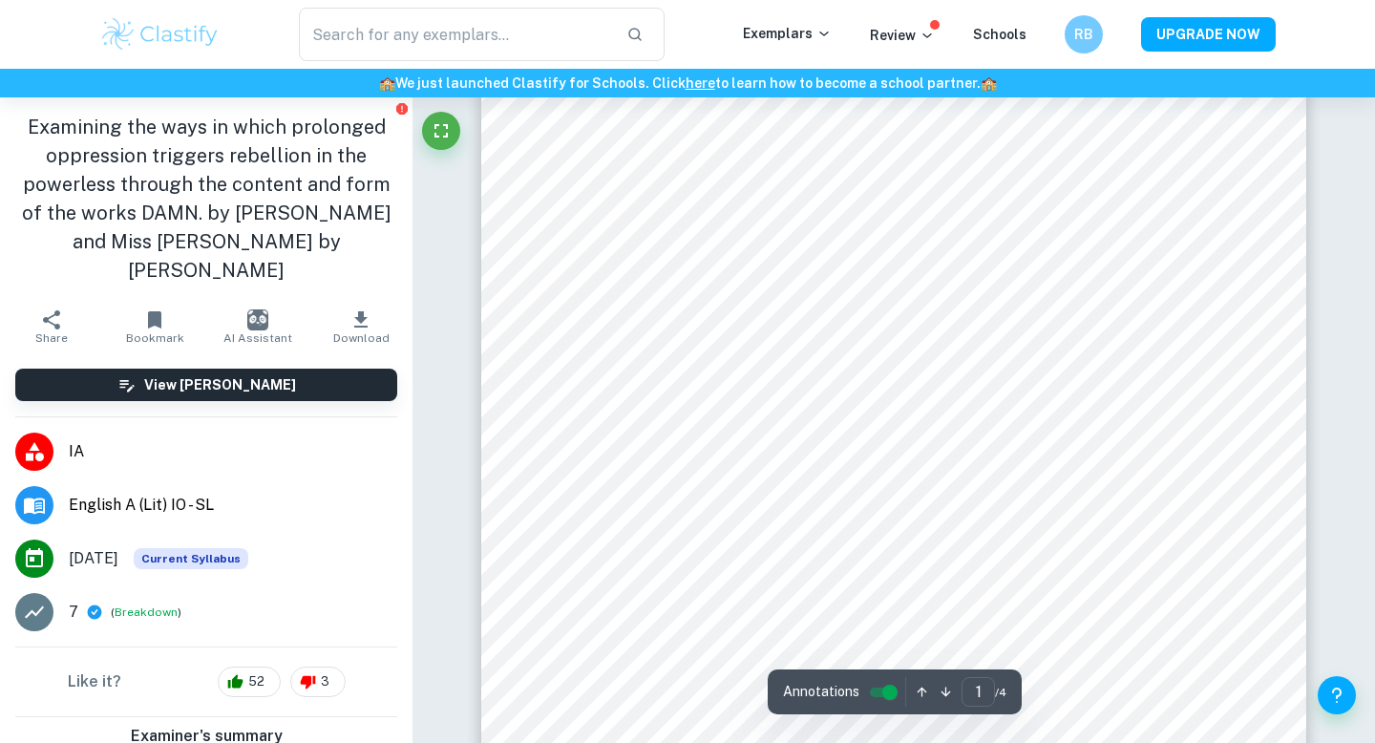
scroll to position [50, 0]
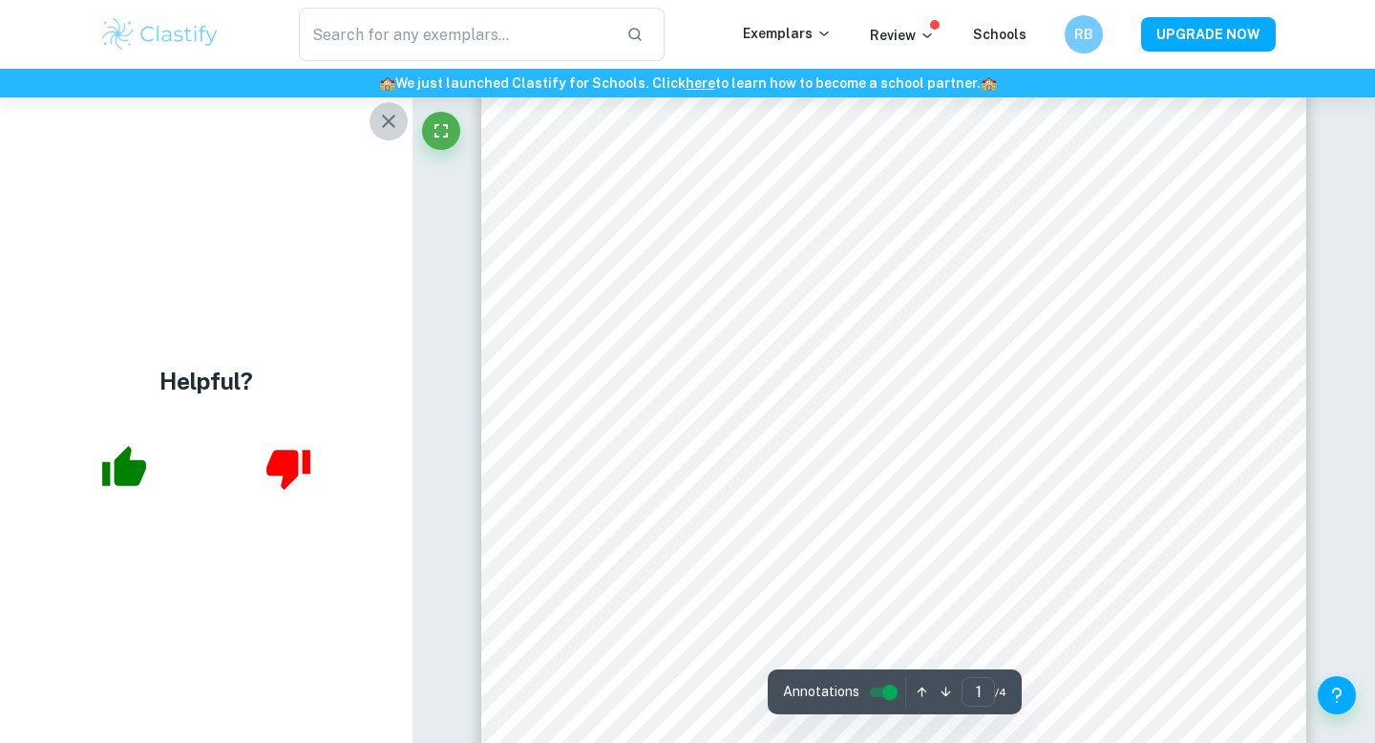
click at [383, 136] on button "button" at bounding box center [388, 121] width 38 height 38
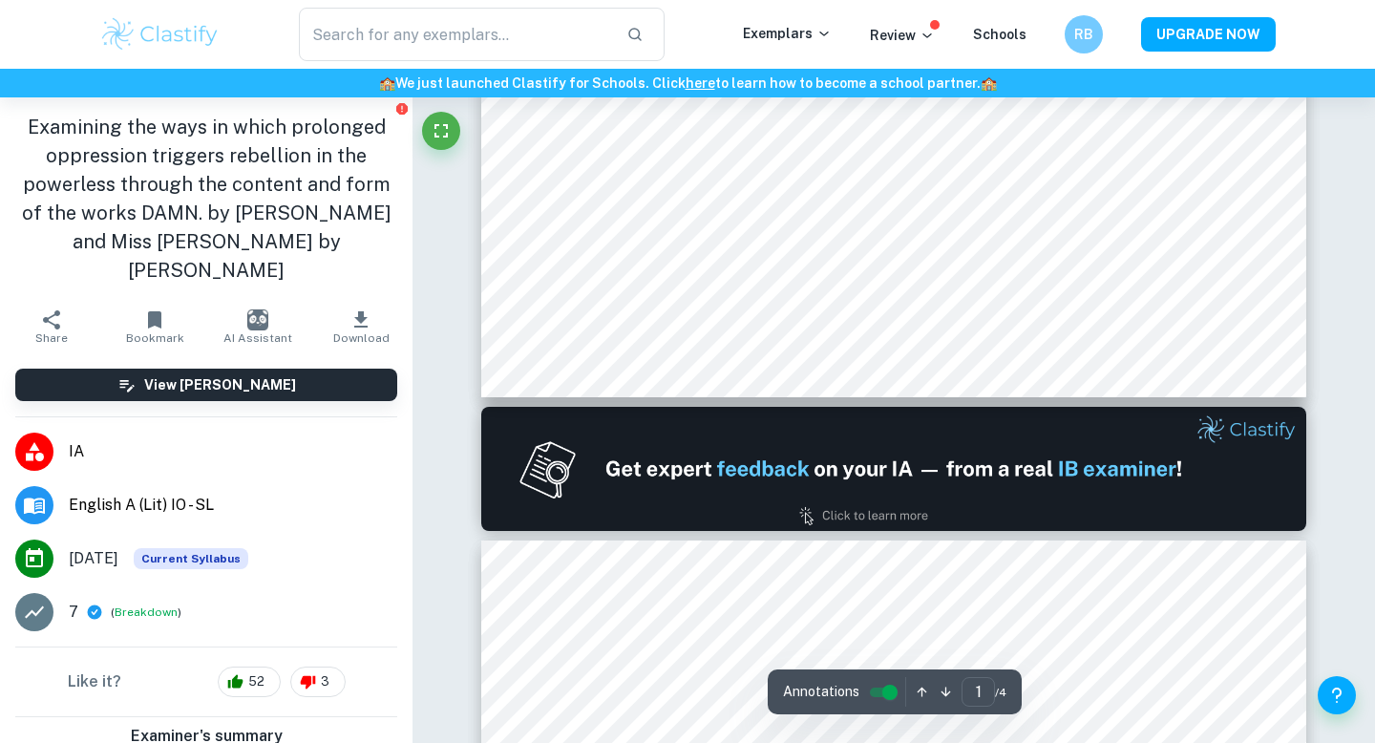
scroll to position [789, 0]
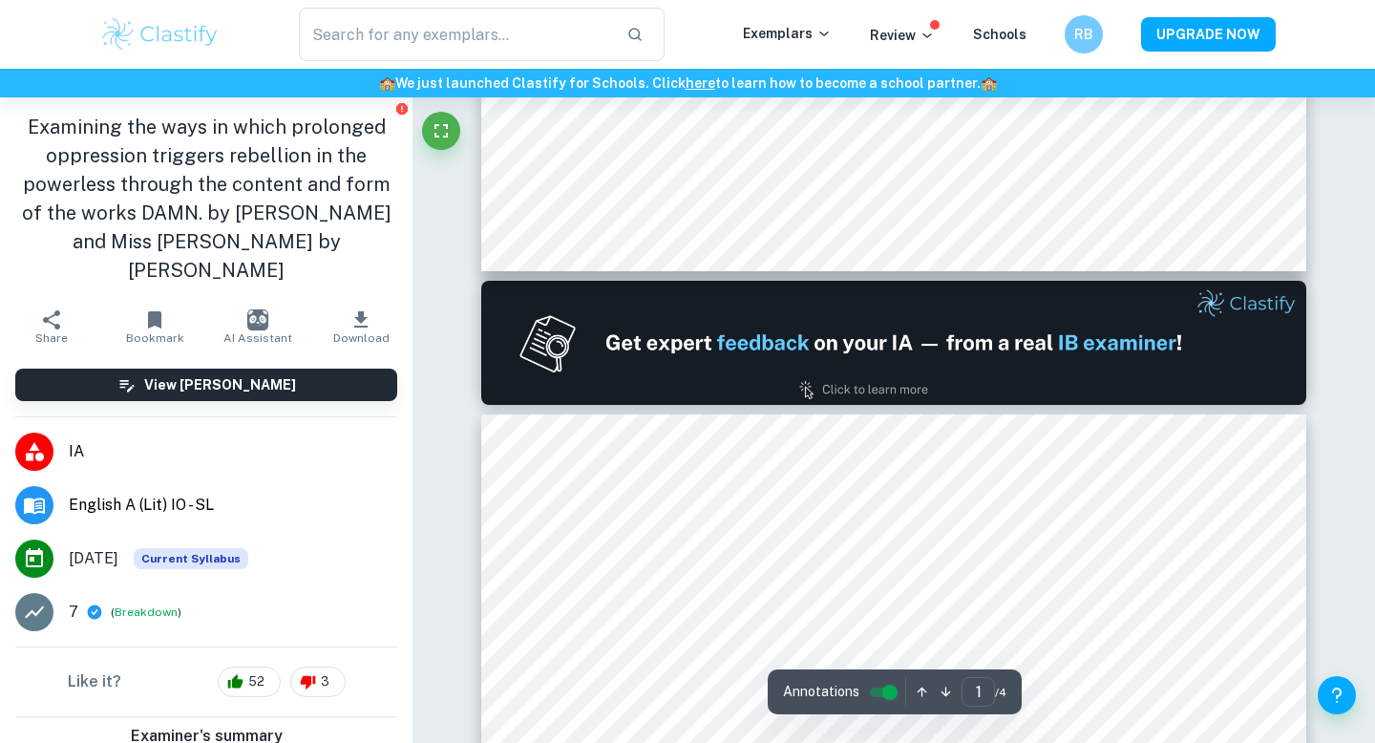
type input "2"
